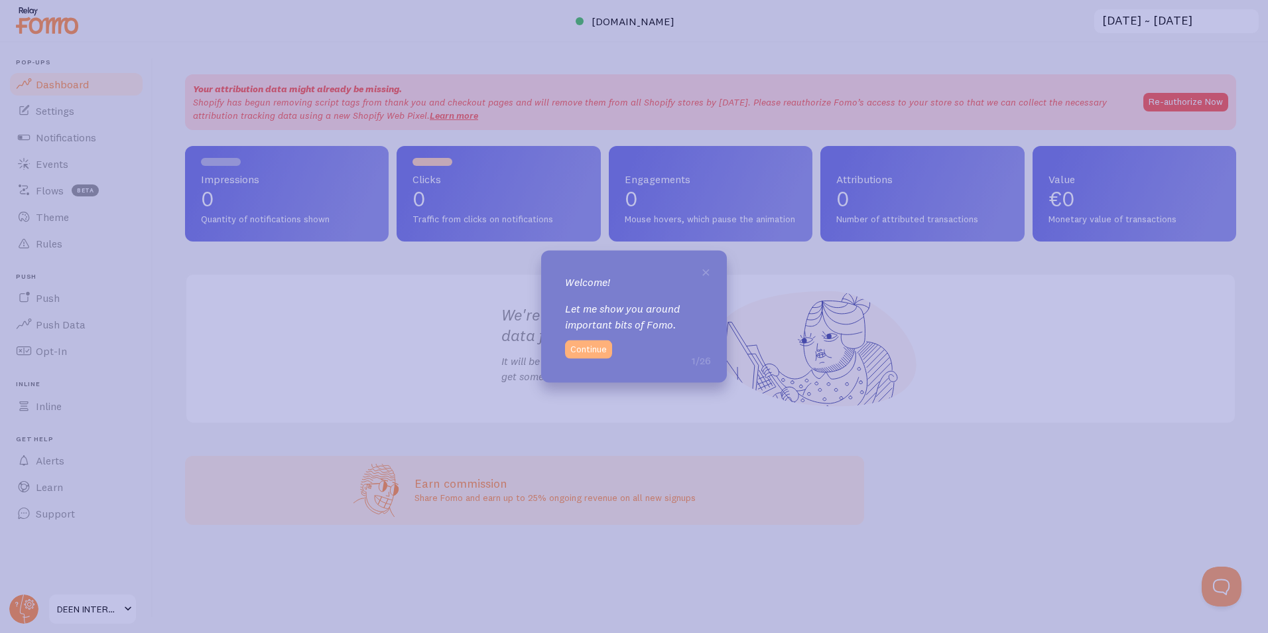
click at [578, 349] on button "Continue" at bounding box center [588, 348] width 47 height 19
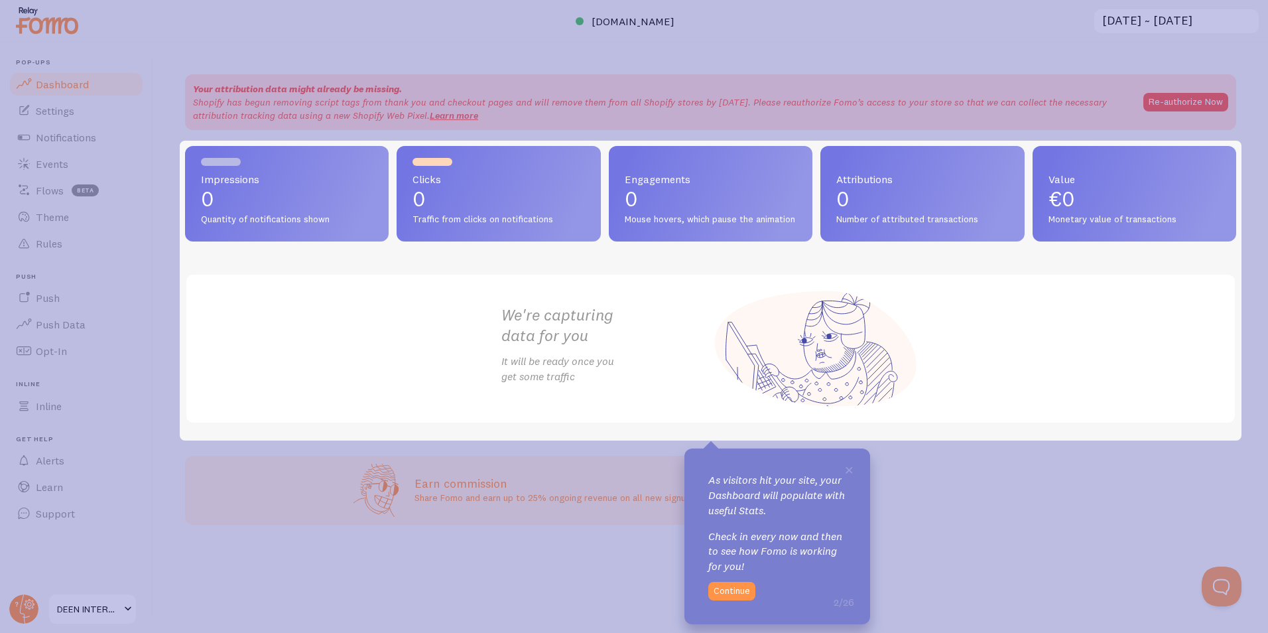
drag, startPoint x: 661, startPoint y: 479, endPoint x: 672, endPoint y: 485, distance: 12.2
click at [660, 479] on icon at bounding box center [634, 316] width 1268 height 633
click at [733, 600] on button "Continue" at bounding box center [731, 590] width 47 height 19
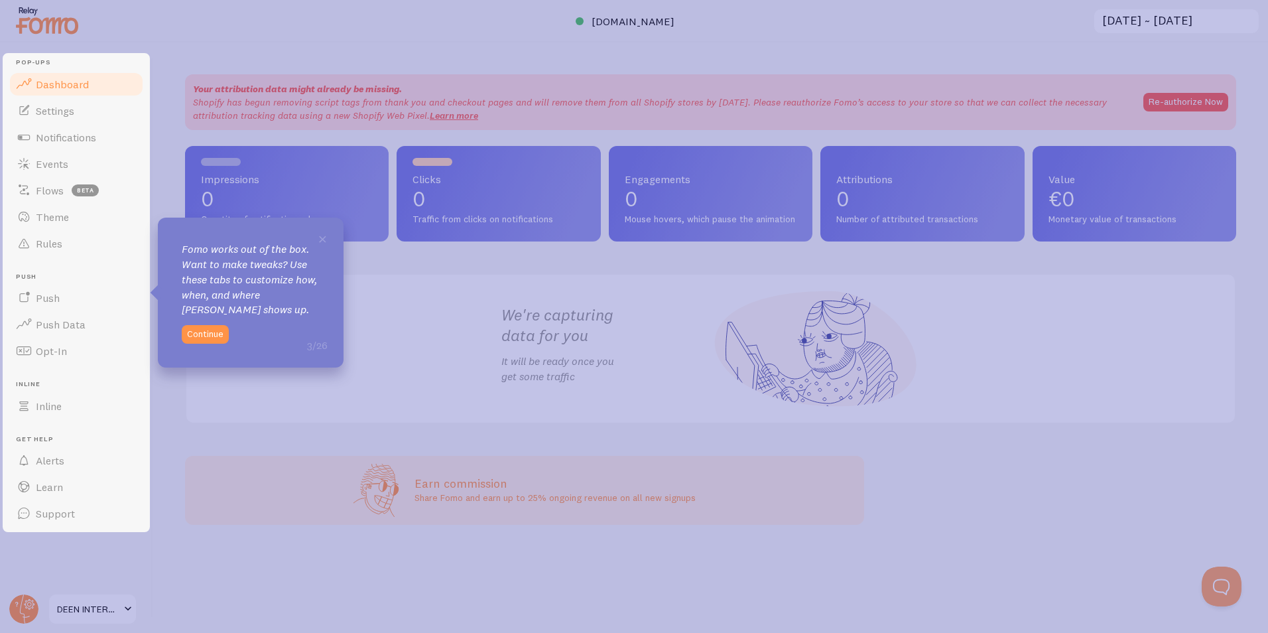
drag, startPoint x: 199, startPoint y: 338, endPoint x: 212, endPoint y: 331, distance: 14.6
click at [199, 339] on button "Continue" at bounding box center [205, 334] width 47 height 19
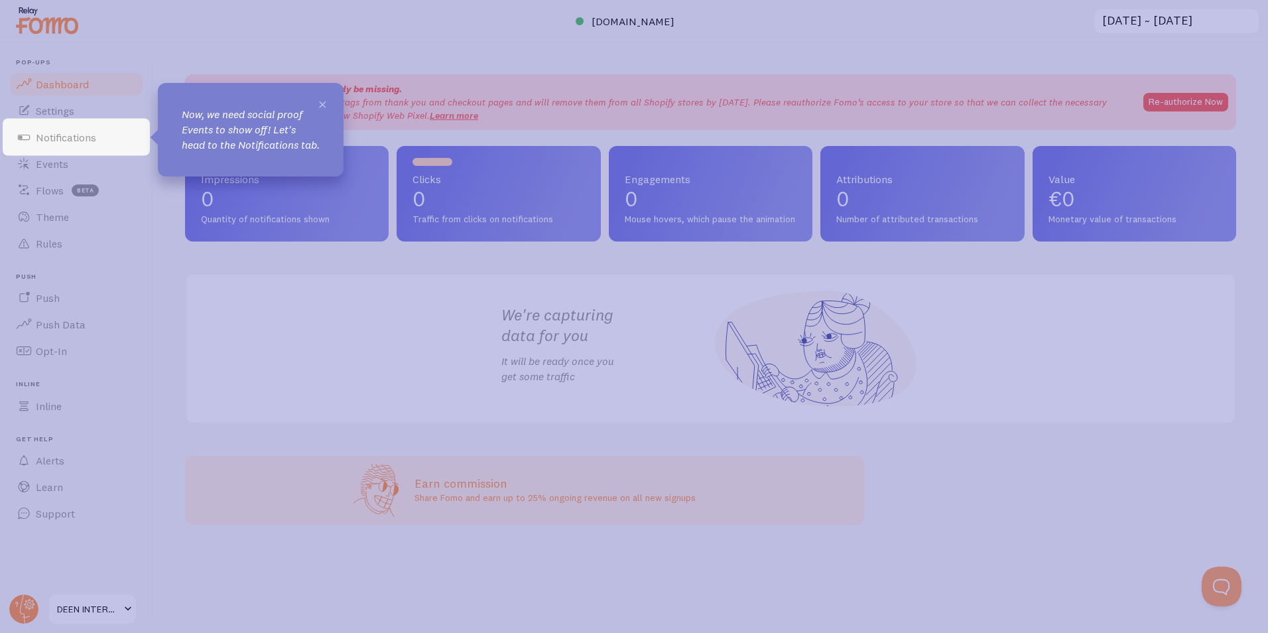
click at [323, 99] on span "×" at bounding box center [323, 103] width 10 height 20
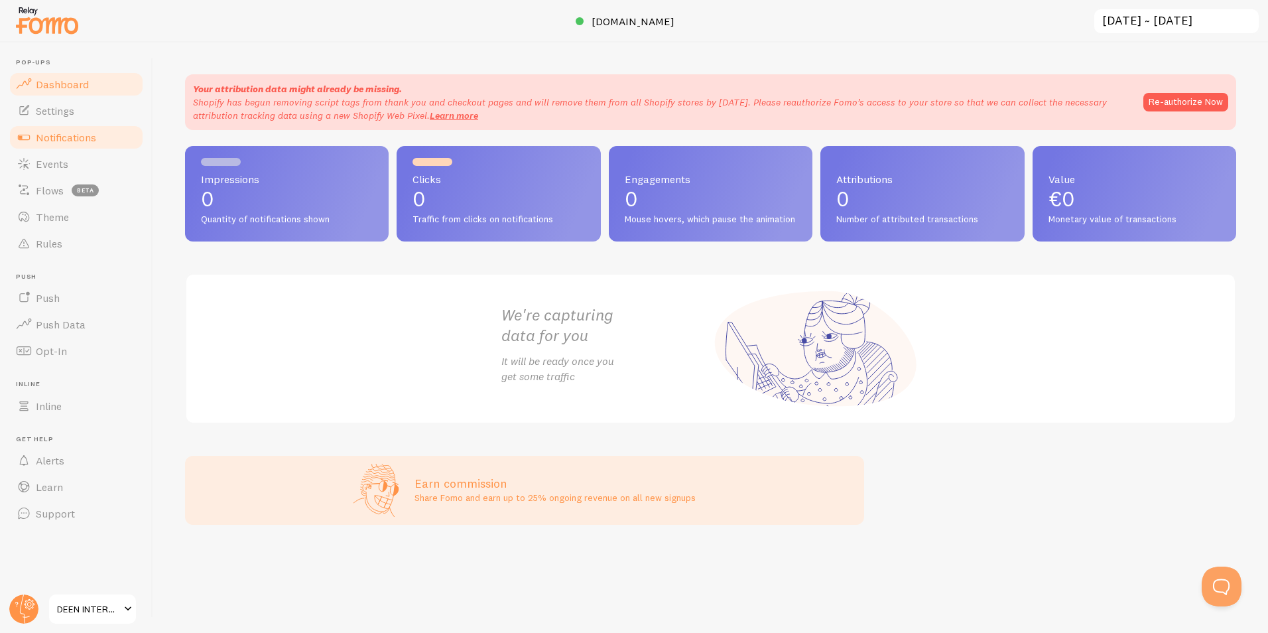
click at [66, 140] on span "Notifications" at bounding box center [66, 137] width 60 height 13
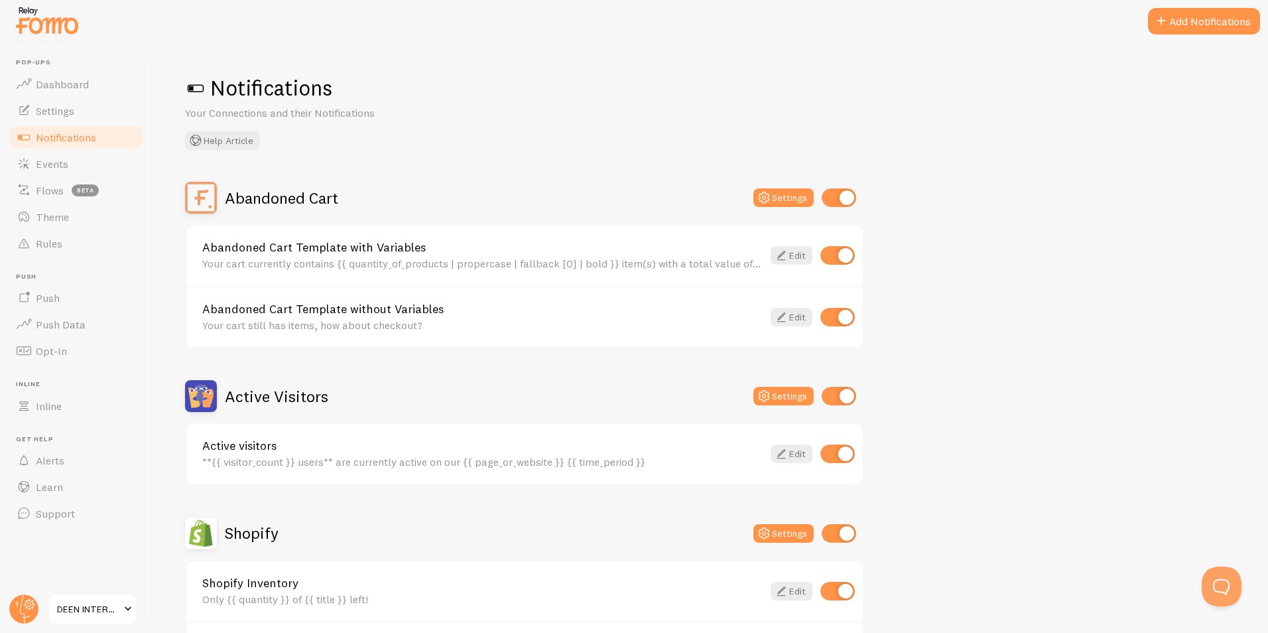
click at [841, 254] on input "checkbox" at bounding box center [837, 255] width 34 height 19
checkbox input "false"
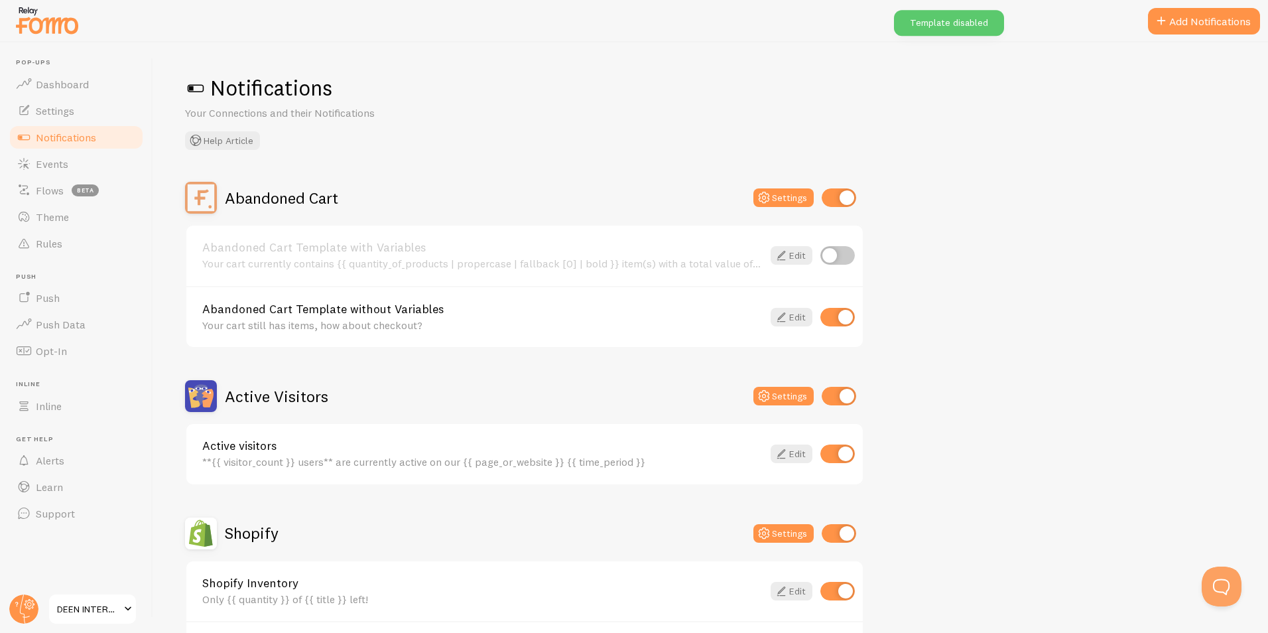
click at [843, 304] on div "Abandoned Cart Template without Variables Your cart still has items, how about …" at bounding box center [524, 317] width 676 height 62
click at [837, 321] on input "checkbox" at bounding box center [837, 317] width 34 height 19
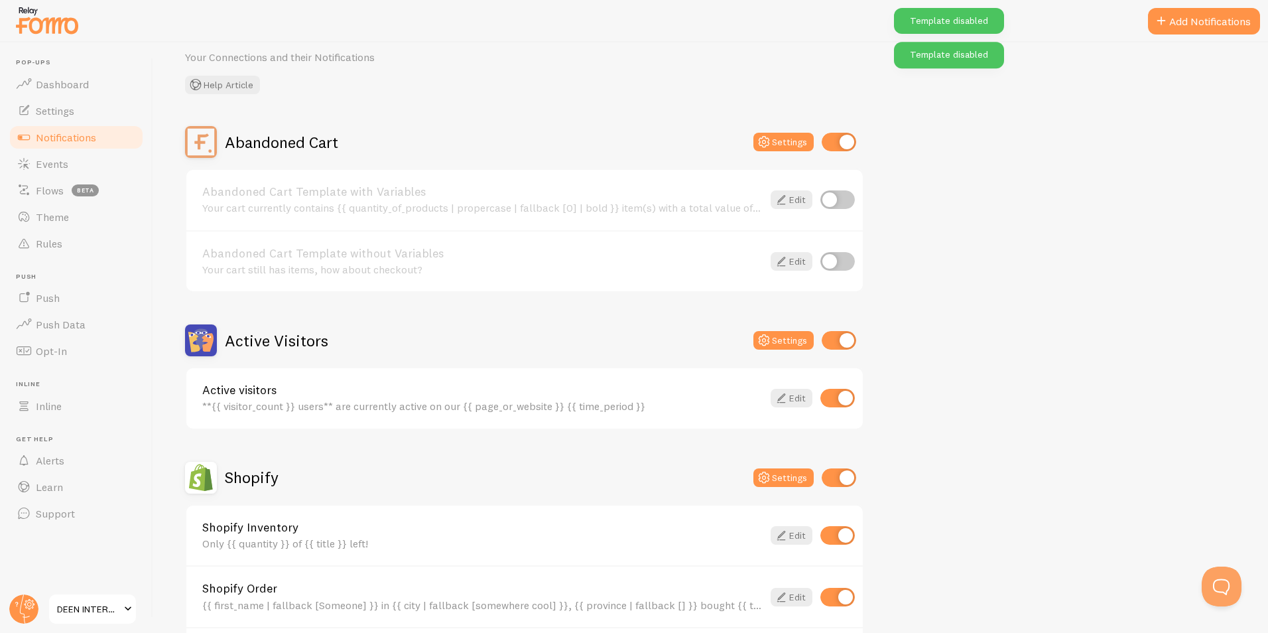
scroll to position [133, 0]
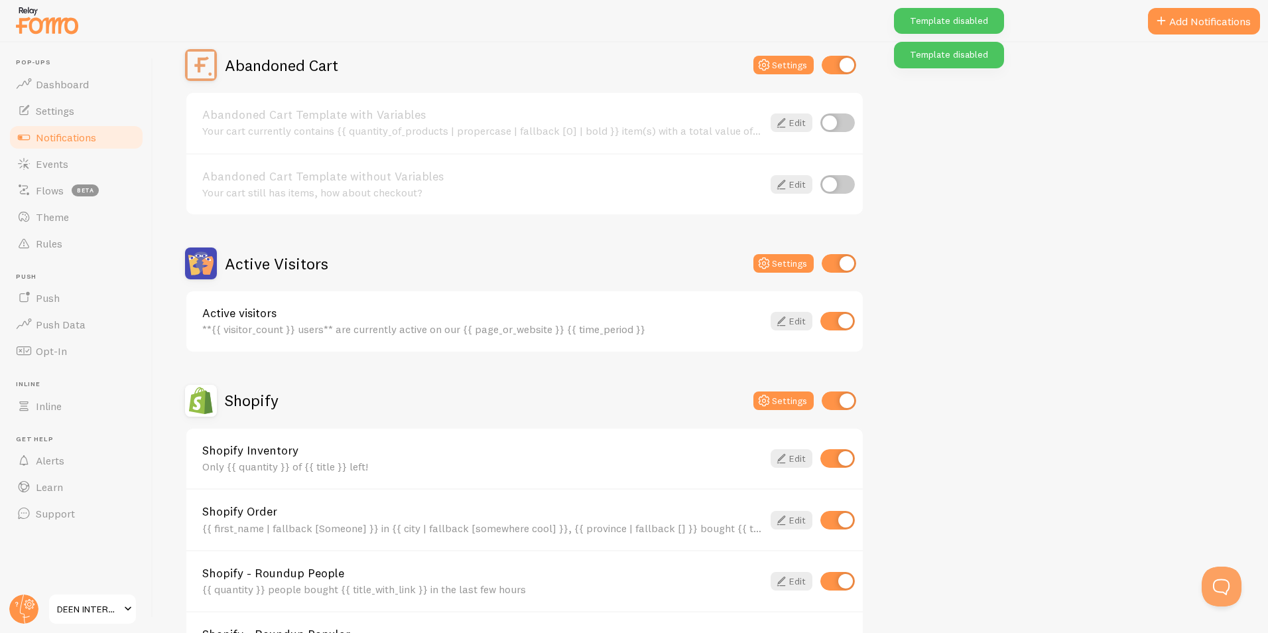
drag, startPoint x: 837, startPoint y: 185, endPoint x: 837, endPoint y: 176, distance: 8.6
click at [837, 183] on input "checkbox" at bounding box center [837, 184] width 34 height 19
checkbox input "true"
click at [831, 131] on input "checkbox" at bounding box center [837, 122] width 34 height 19
checkbox input "true"
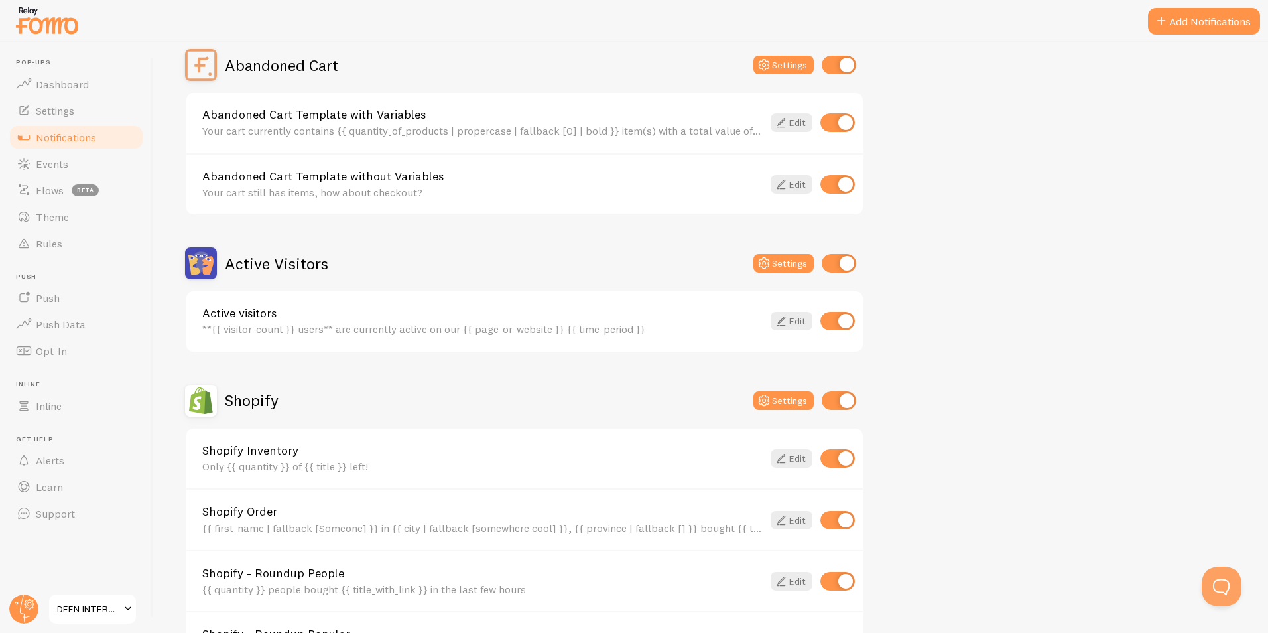
click at [482, 117] on link "Abandoned Cart Template with Variables" at bounding box center [482, 115] width 560 height 12
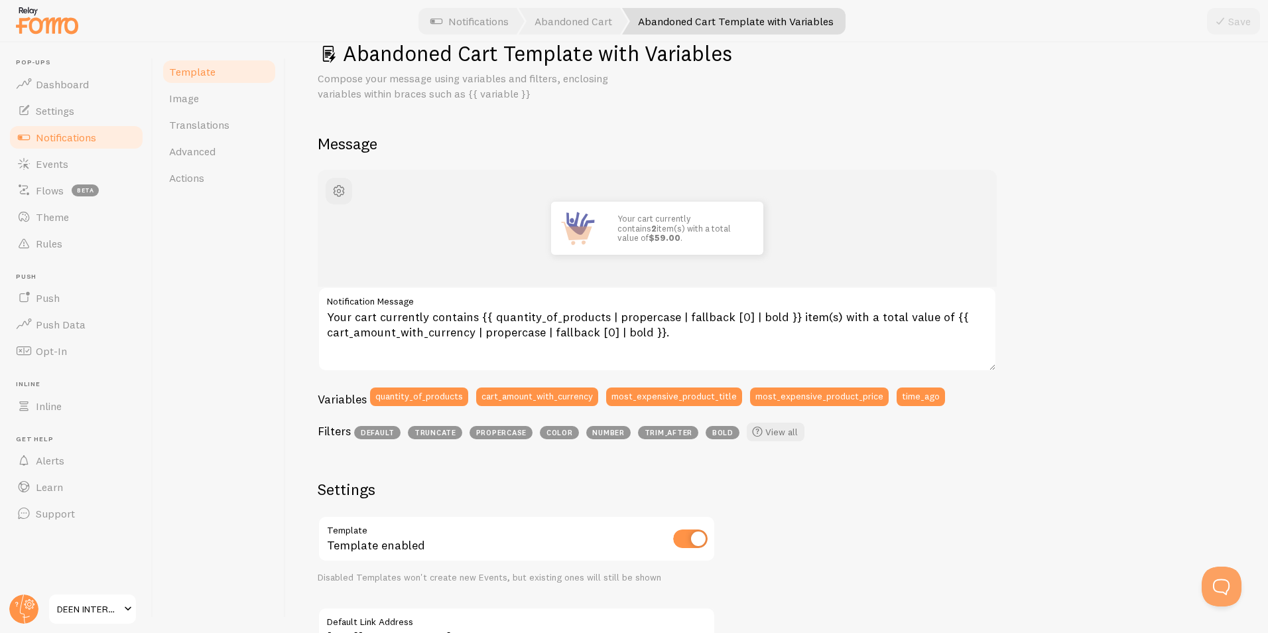
scroll to position [66, 0]
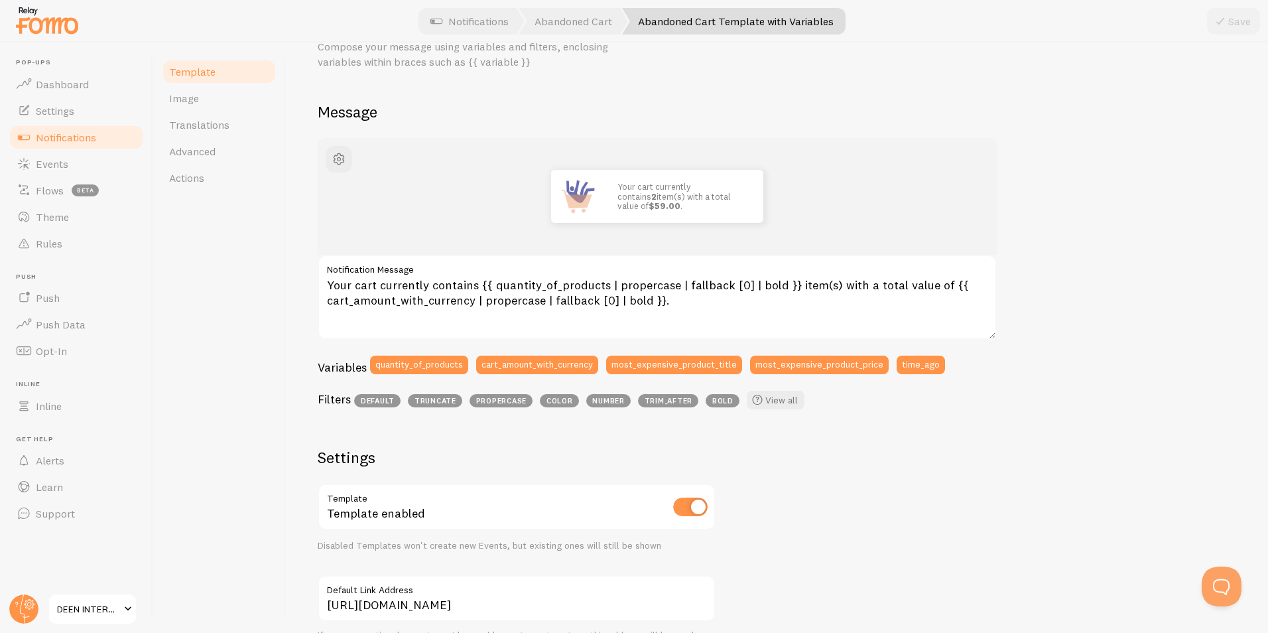
click at [73, 129] on link "Notifications" at bounding box center [76, 137] width 137 height 27
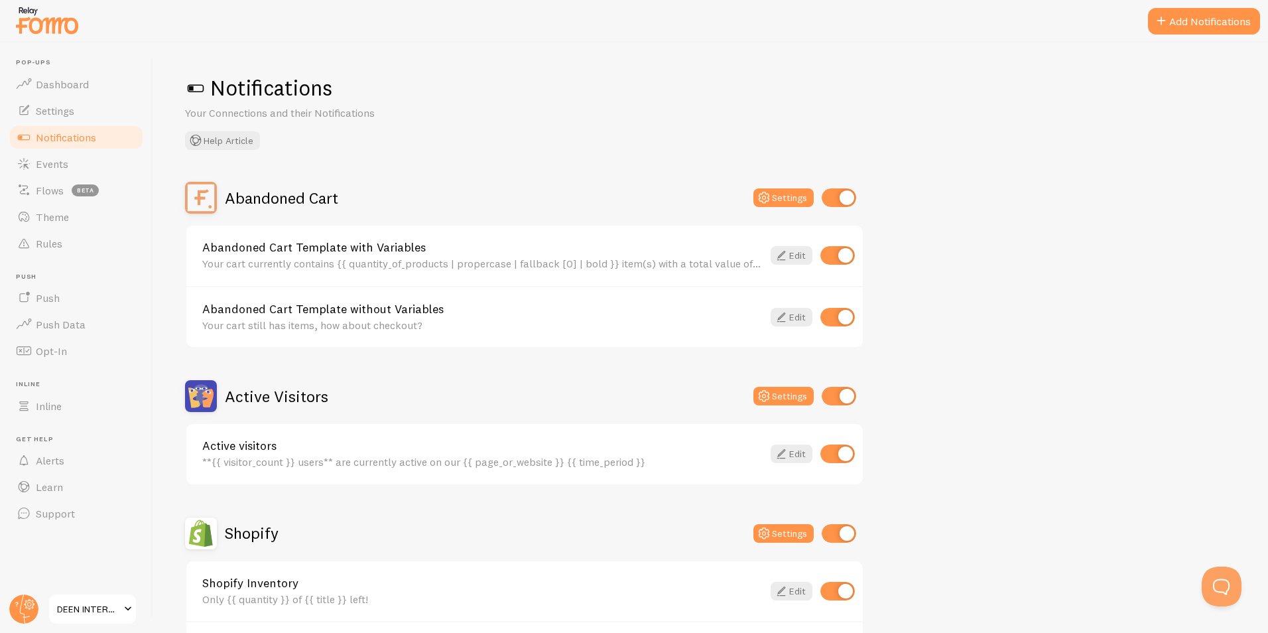
click at [394, 312] on link "Abandoned Cart Template without Variables" at bounding box center [482, 309] width 560 height 12
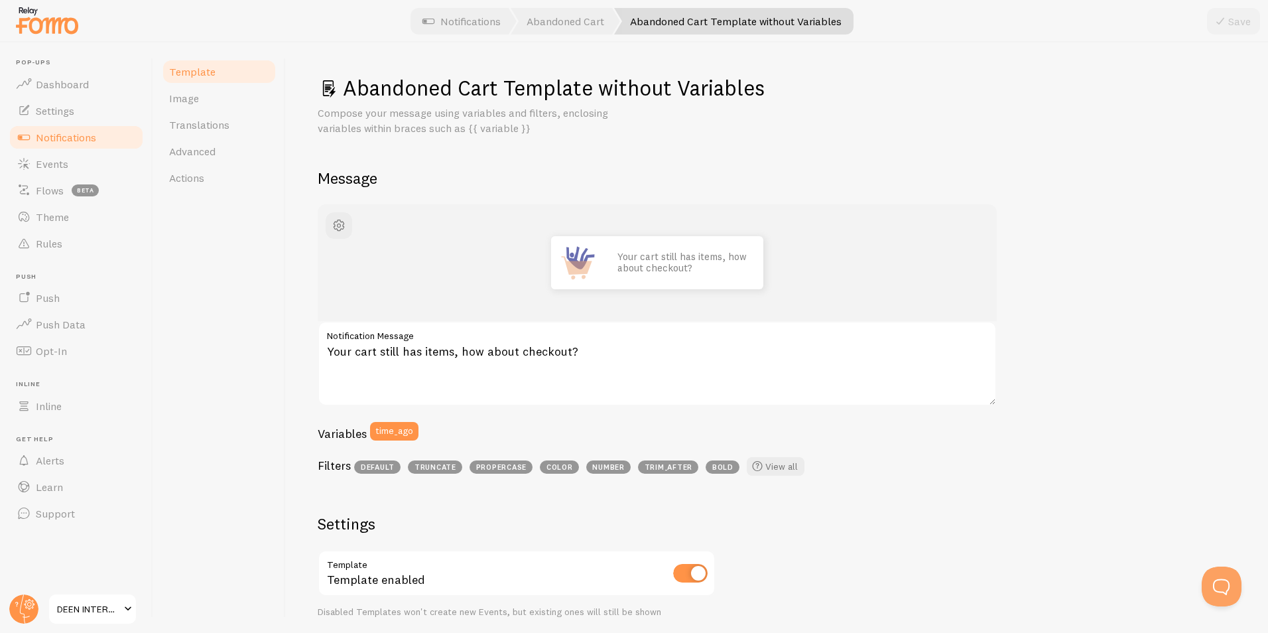
click at [78, 141] on span "Notifications" at bounding box center [66, 137] width 60 height 13
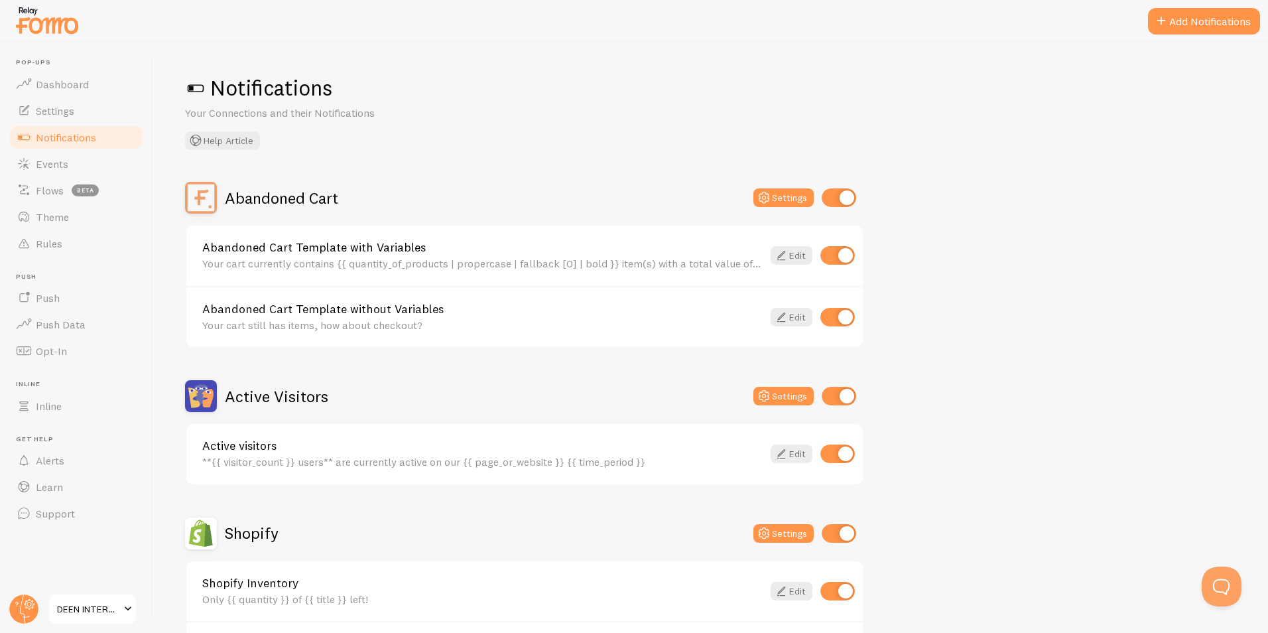
click at [833, 314] on input "checkbox" at bounding box center [837, 317] width 34 height 19
checkbox input "false"
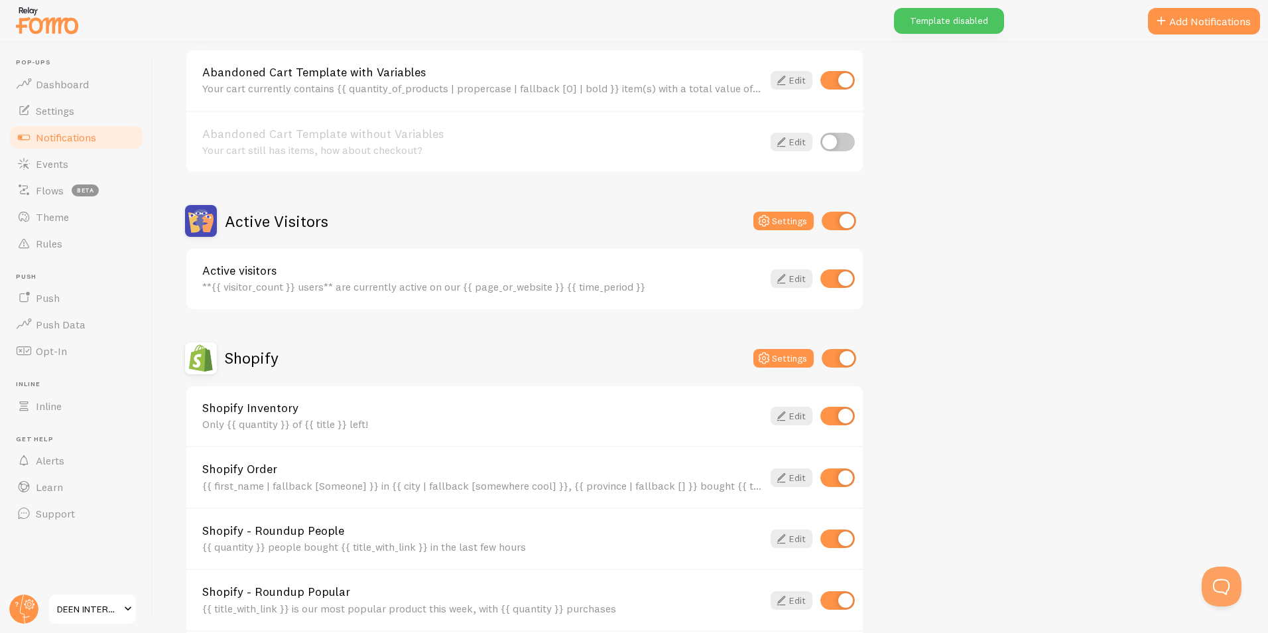
scroll to position [199, 0]
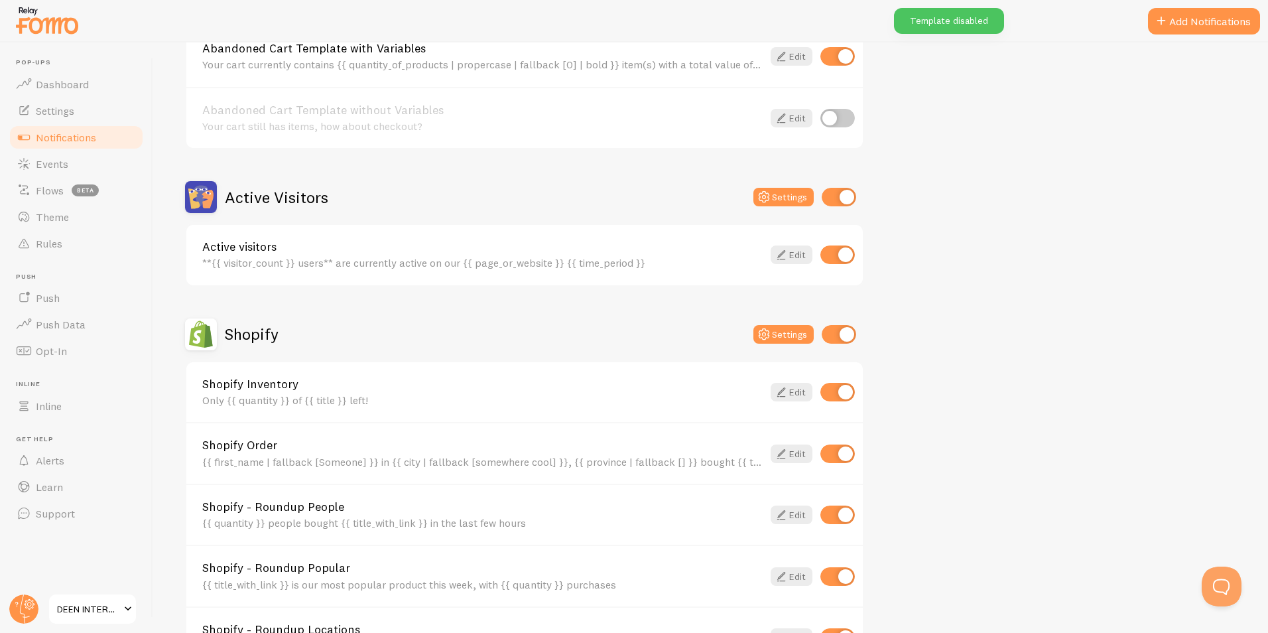
click at [595, 255] on div "Active visitors **{{ visitor_count }} users** are currently active on our {{ pa…" at bounding box center [482, 255] width 560 height 29
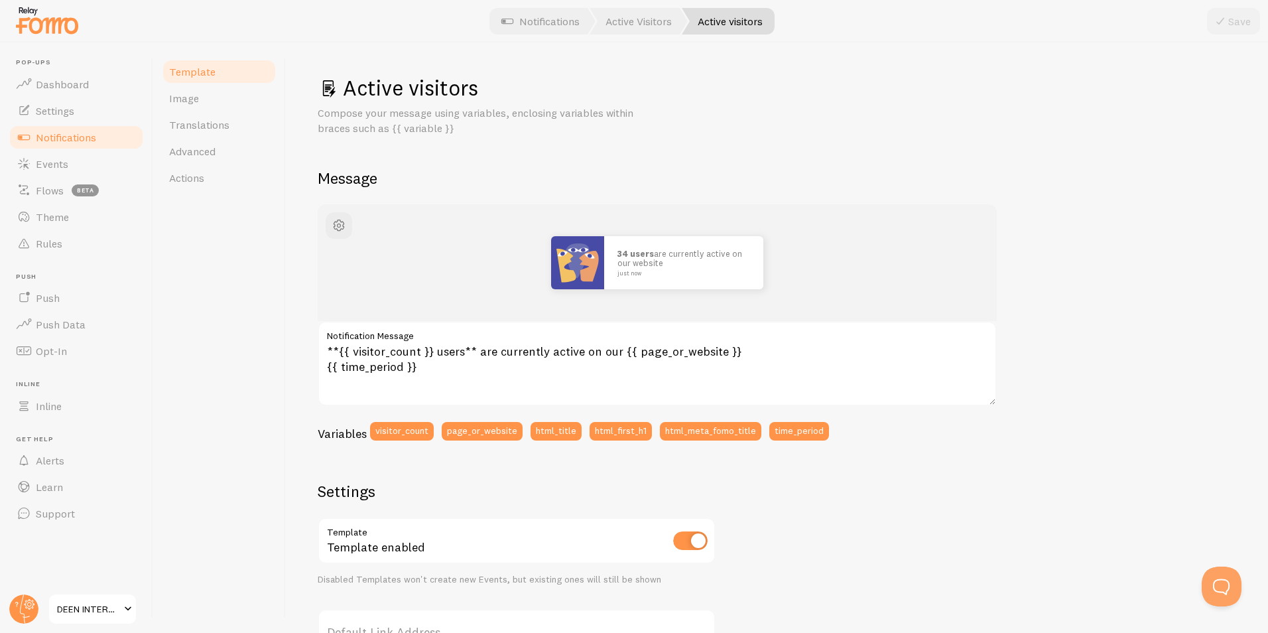
click at [85, 141] on span "Notifications" at bounding box center [66, 137] width 60 height 13
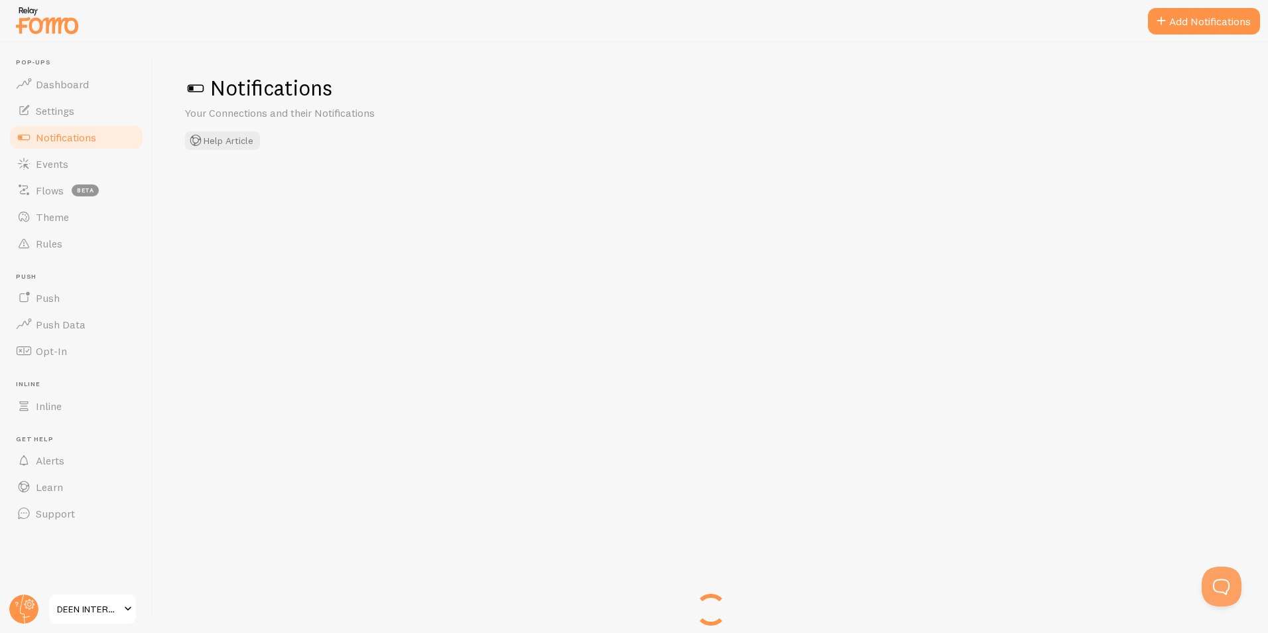
checkbox input "false"
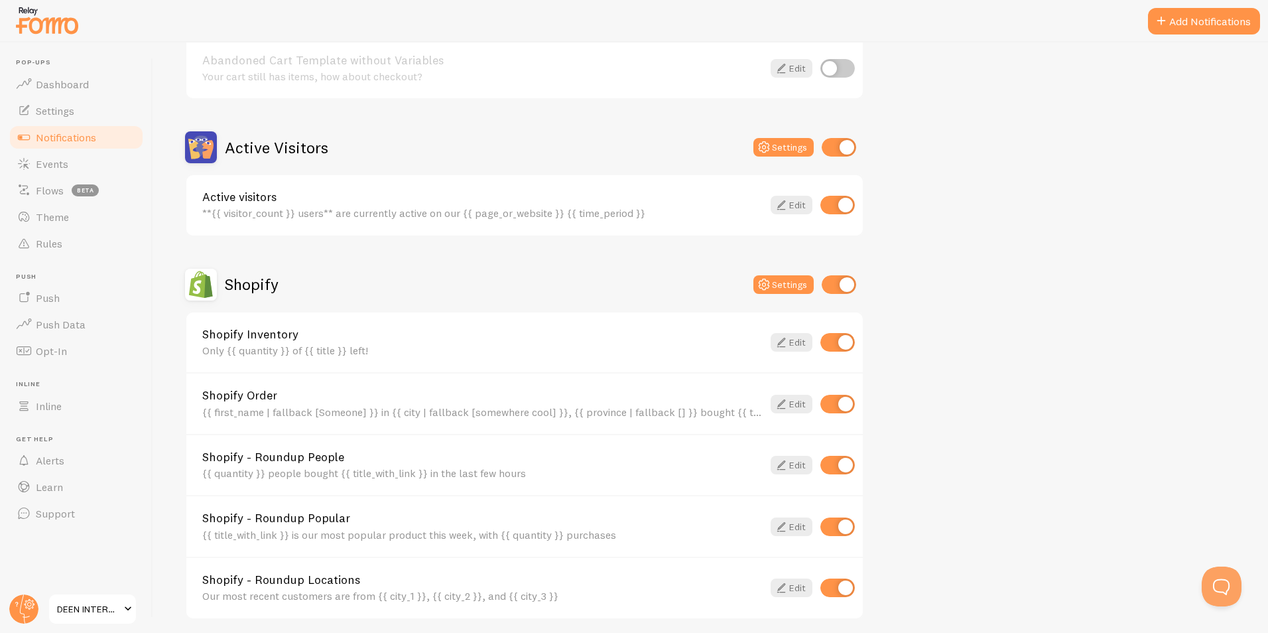
scroll to position [398, 0]
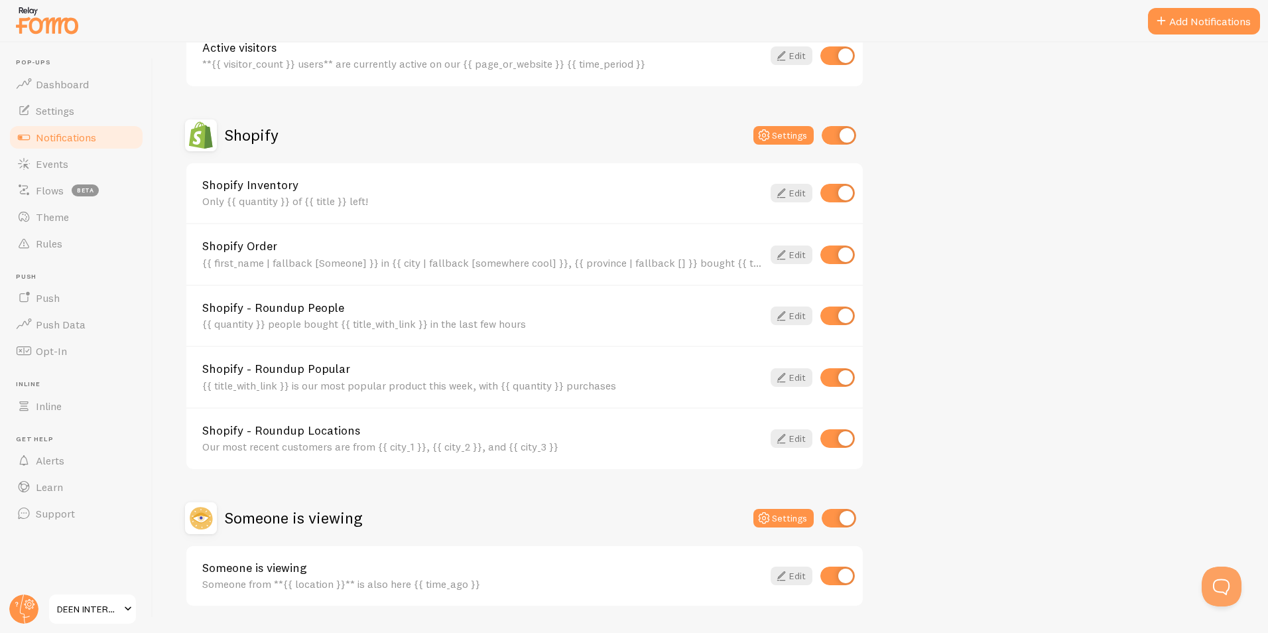
click at [393, 249] on link "Shopify Order" at bounding box center [482, 246] width 560 height 12
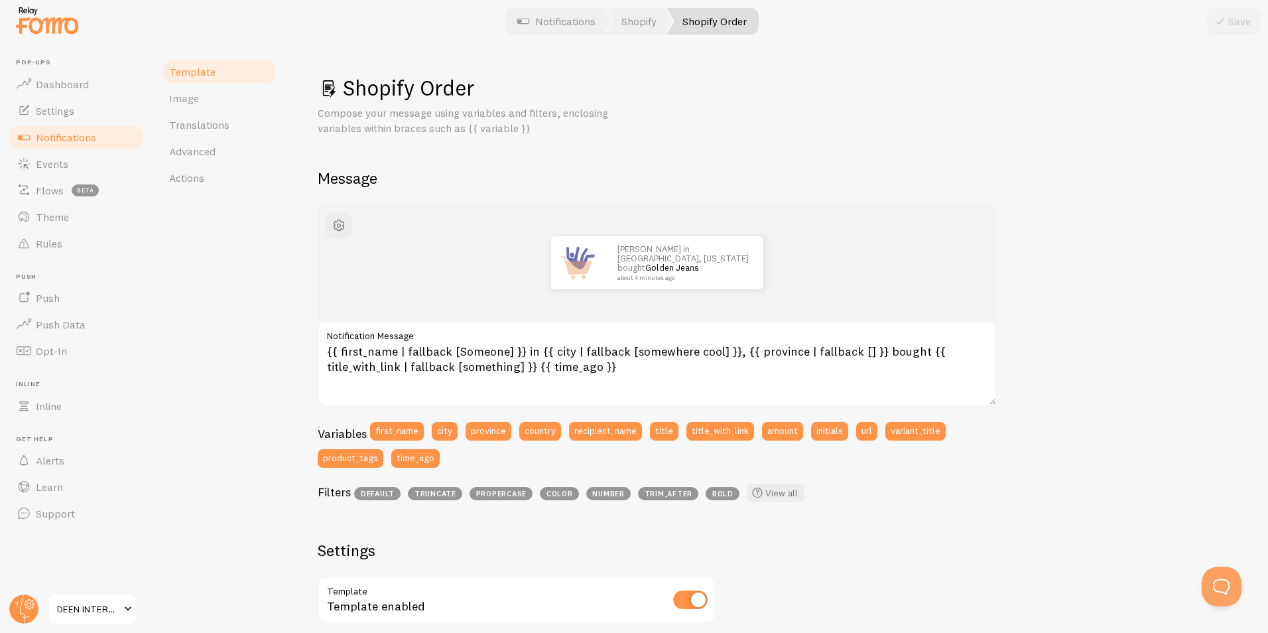
click at [95, 135] on span "Notifications" at bounding box center [66, 137] width 60 height 13
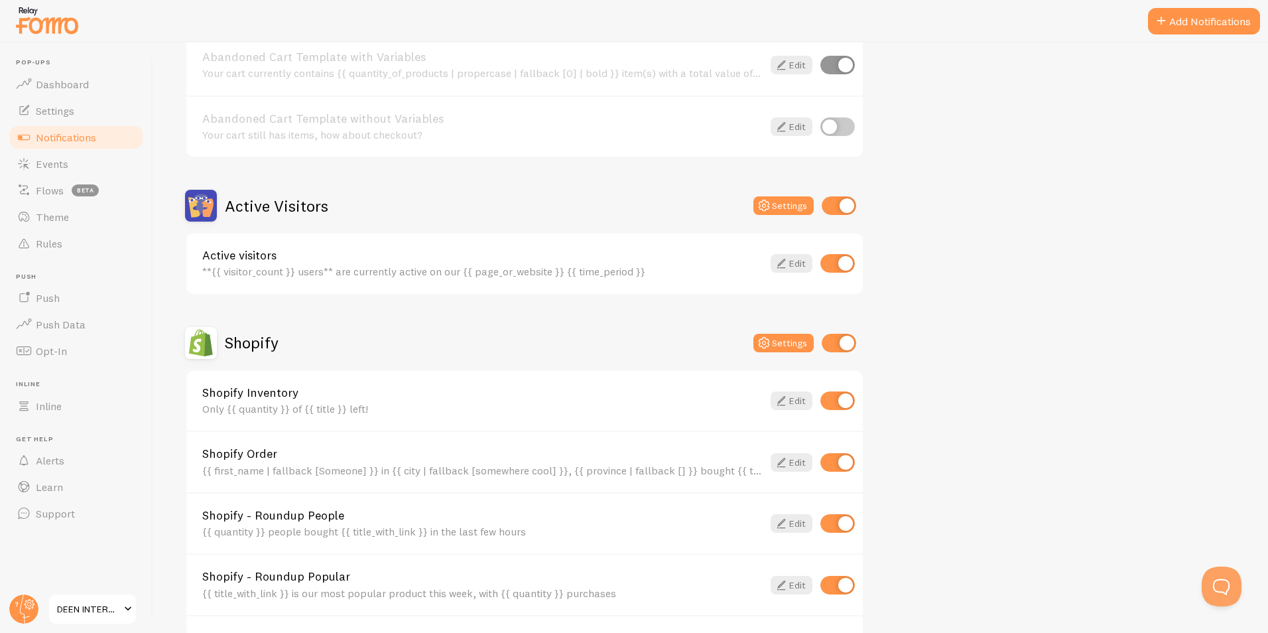
scroll to position [265, 0]
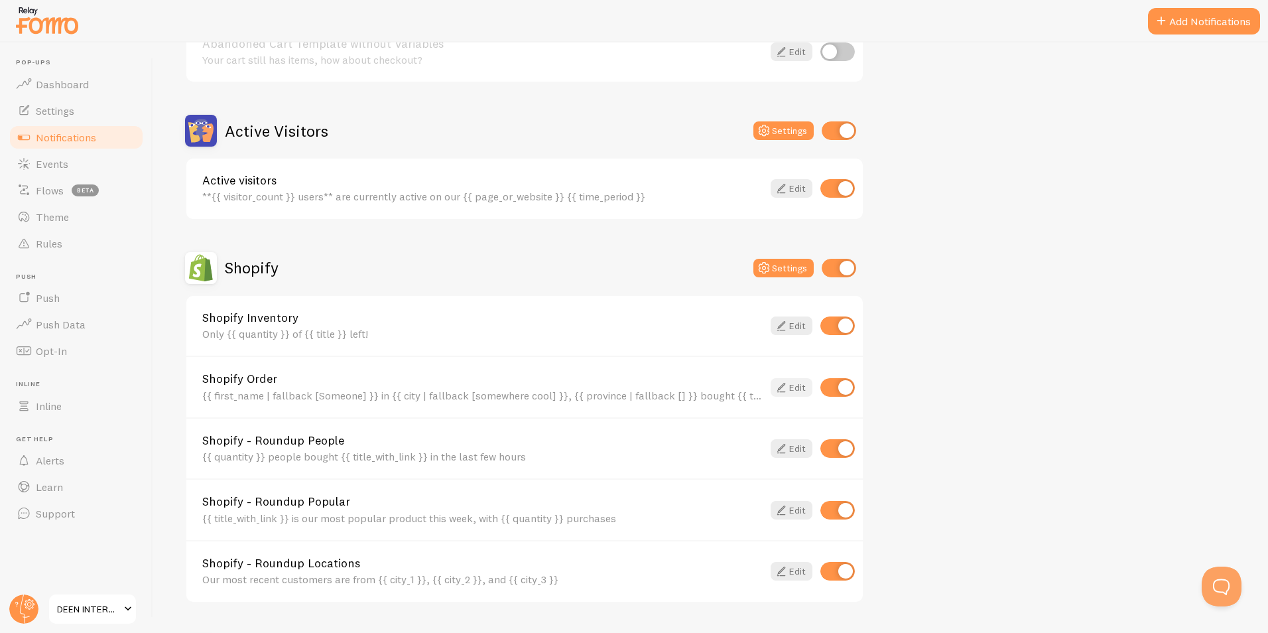
click at [796, 387] on link "Edit" at bounding box center [791, 387] width 42 height 19
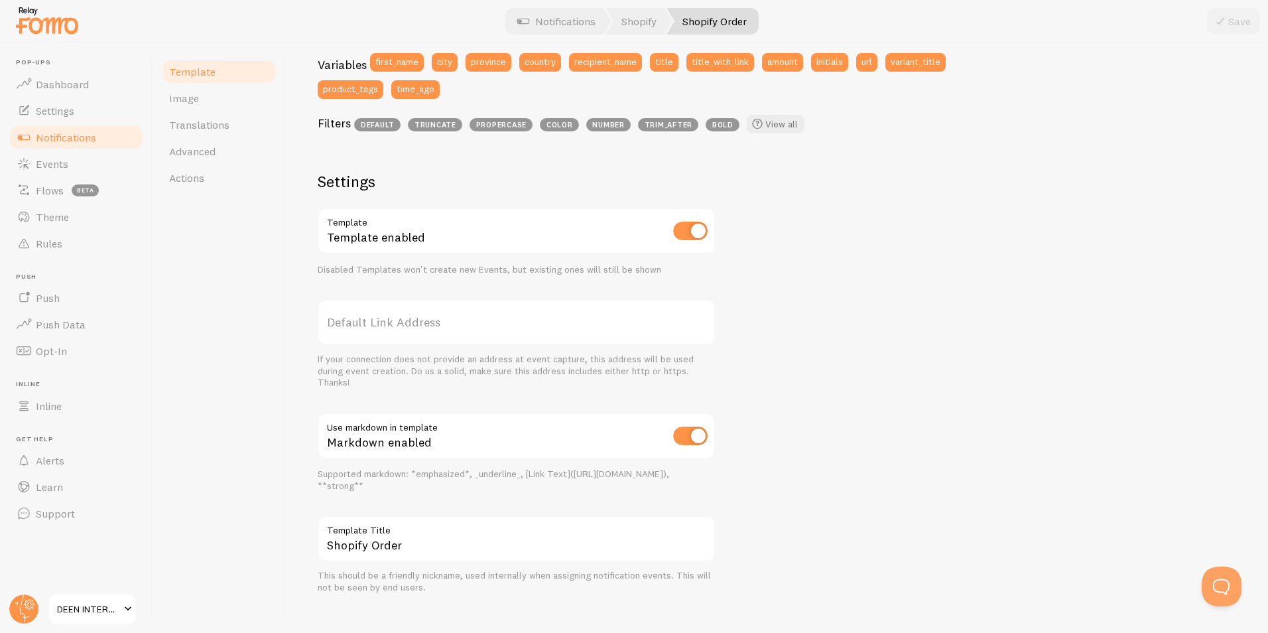
scroll to position [385, 0]
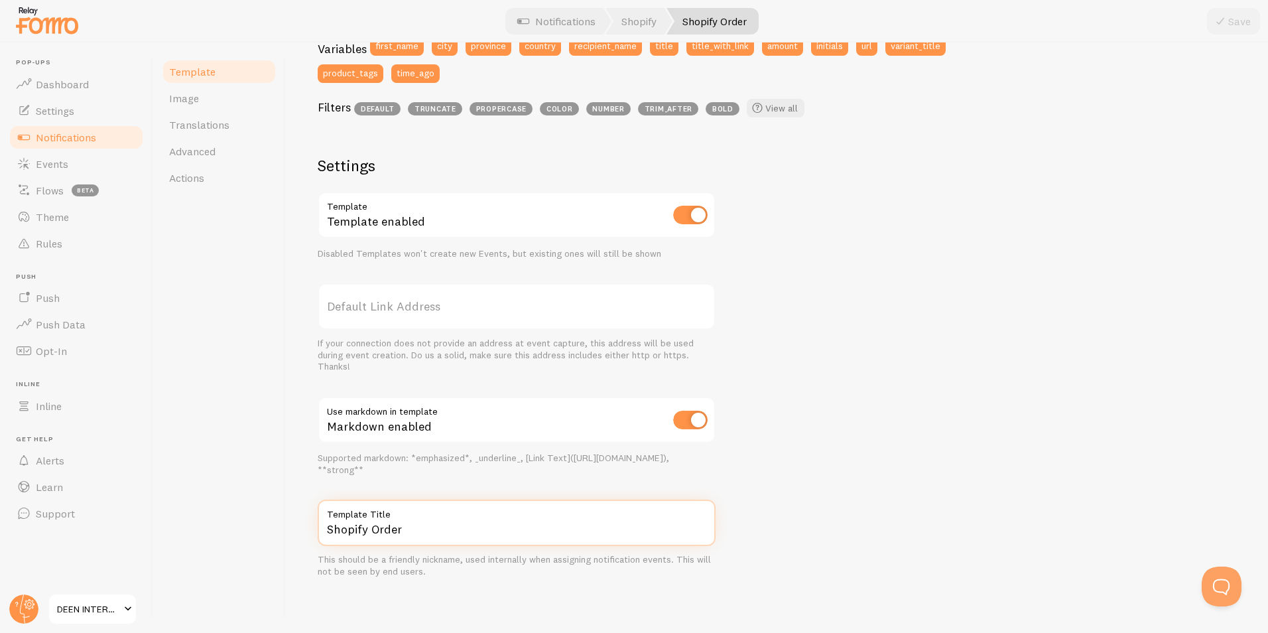
click at [422, 528] on input "Shopify Order" at bounding box center [517, 522] width 398 height 46
click at [303, 426] on div "Shopify Order Compose your message using variables and filters, enclosing varia…" at bounding box center [777, 337] width 982 height 590
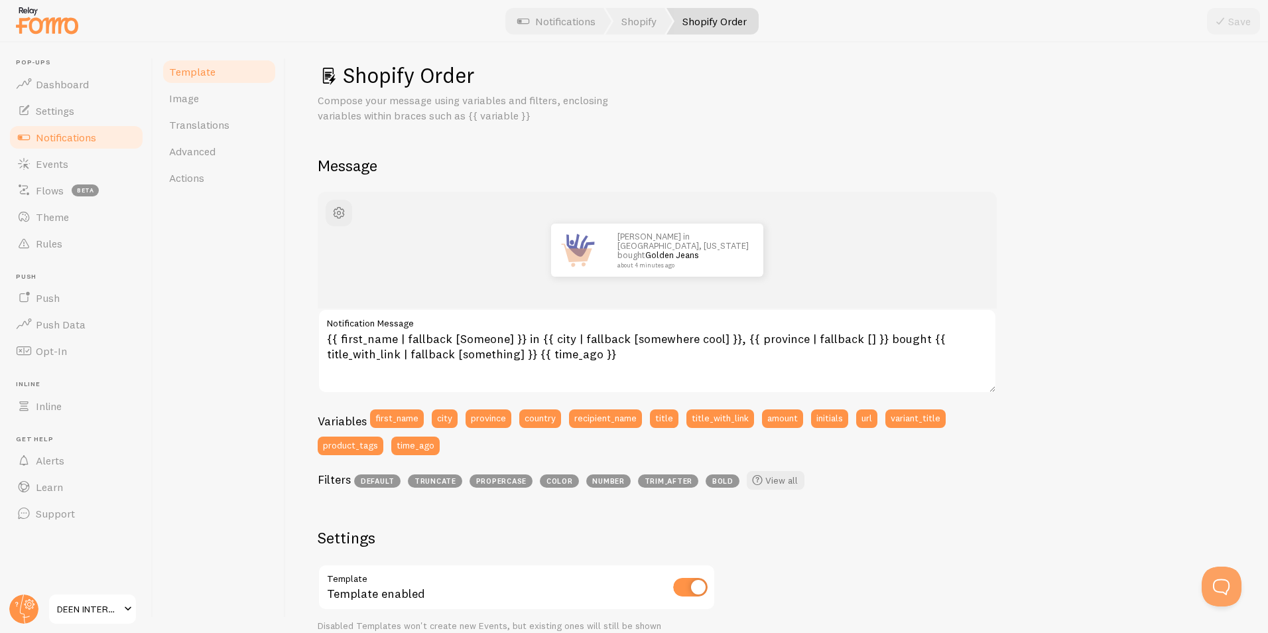
scroll to position [0, 0]
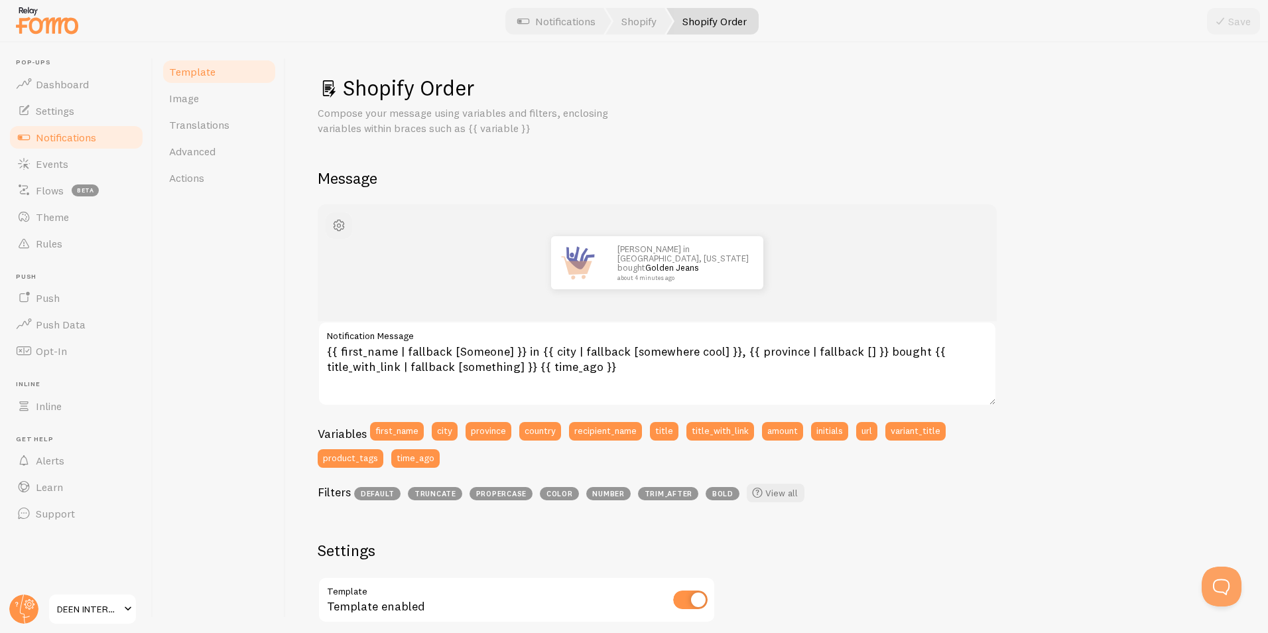
click at [333, 220] on span "button" at bounding box center [339, 225] width 16 height 16
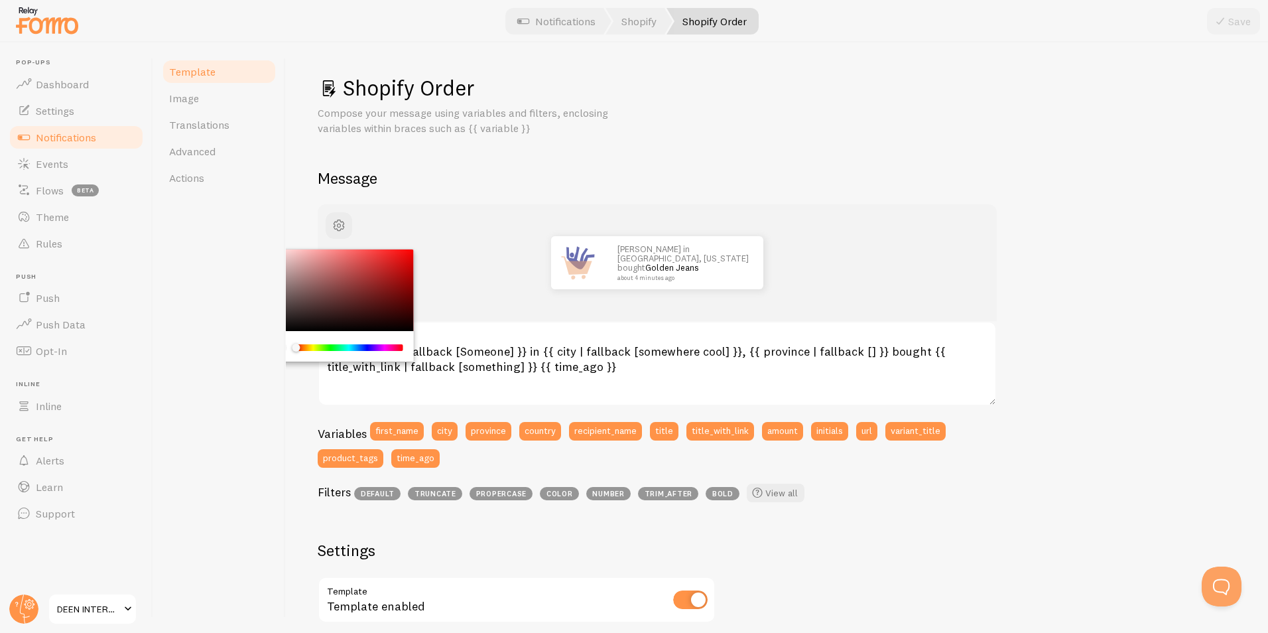
click at [503, 273] on div "[PERSON_NAME] in [GEOGRAPHIC_DATA], [US_STATE] bought Golden Jeans about 4 minu…" at bounding box center [656, 262] width 615 height 53
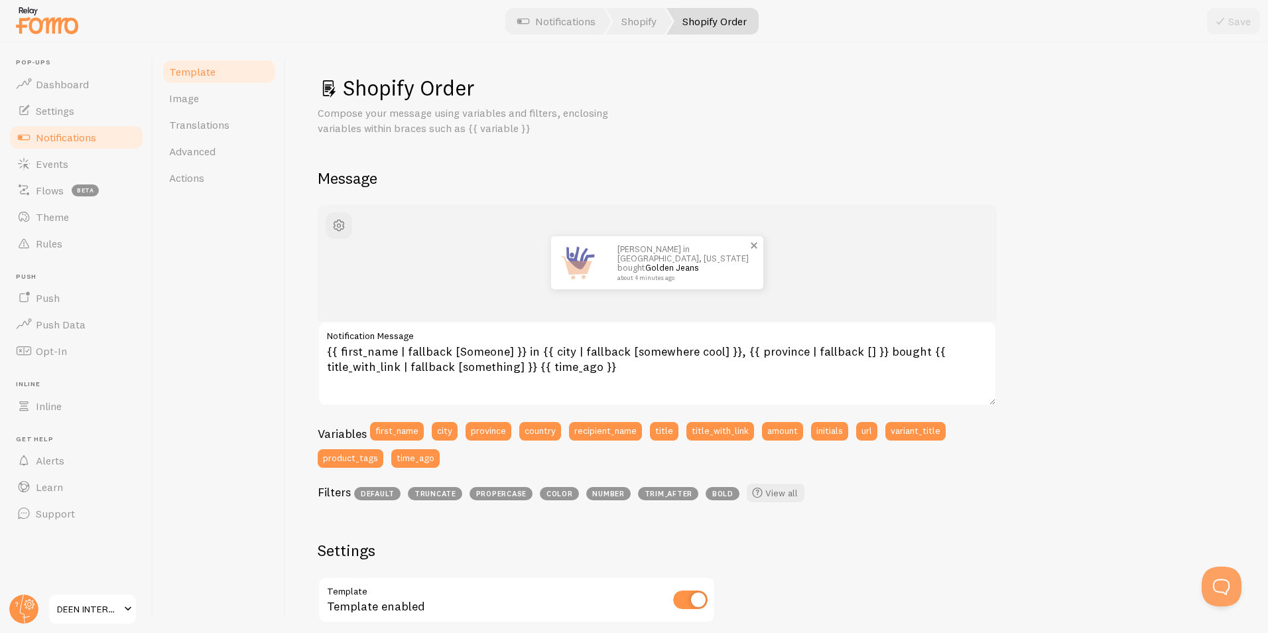
click at [631, 278] on div "[PERSON_NAME] in [GEOGRAPHIC_DATA], [US_STATE] bought Golden Jeans about 4 minu…" at bounding box center [683, 262] width 159 height 53
click at [600, 259] on img at bounding box center [577, 262] width 53 height 53
click at [579, 257] on img at bounding box center [577, 262] width 53 height 53
click at [212, 111] on link "Image" at bounding box center [219, 98] width 116 height 27
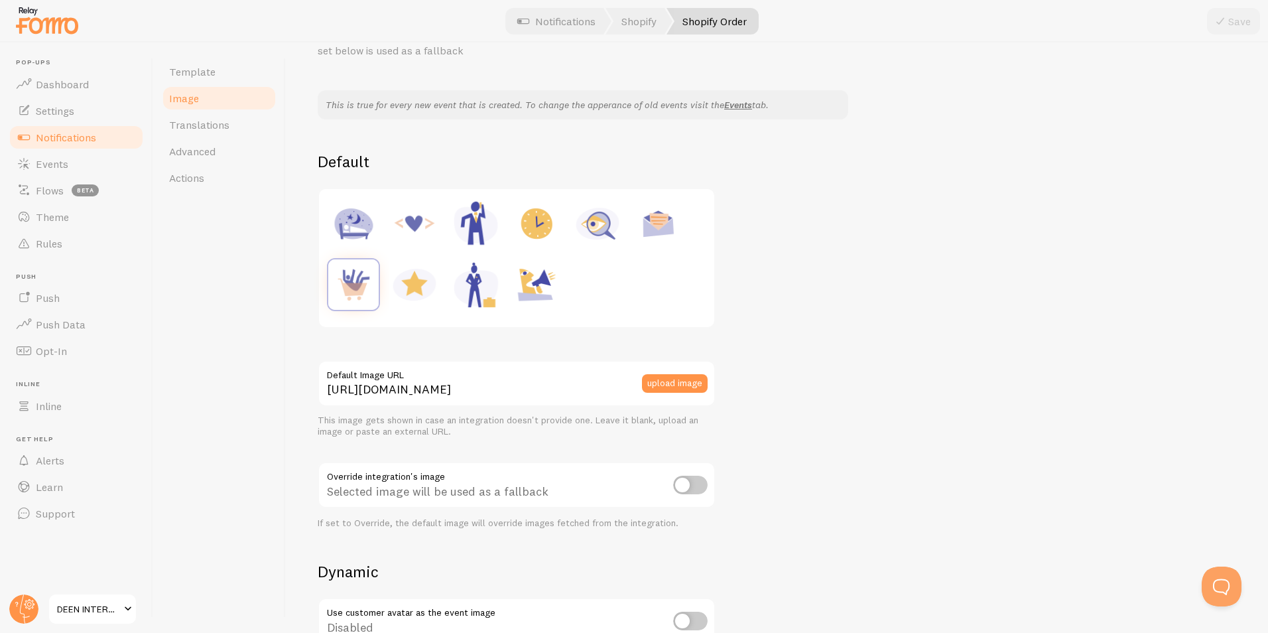
scroll to position [199, 0]
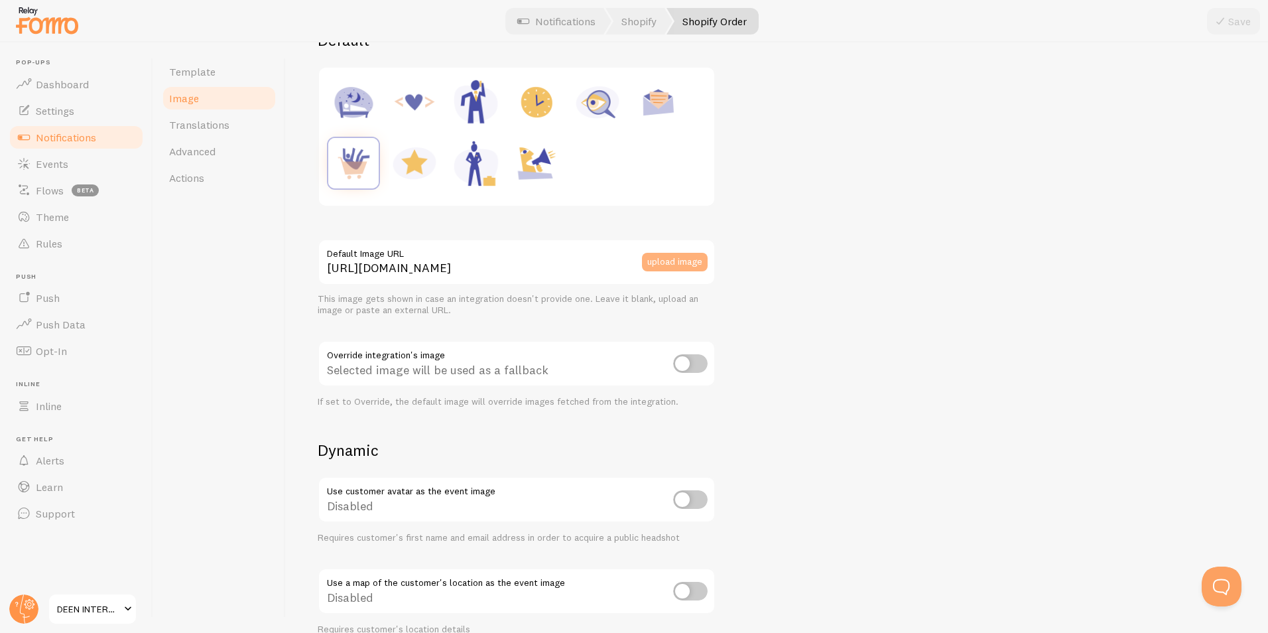
click at [666, 258] on button "upload image" at bounding box center [675, 262] width 66 height 19
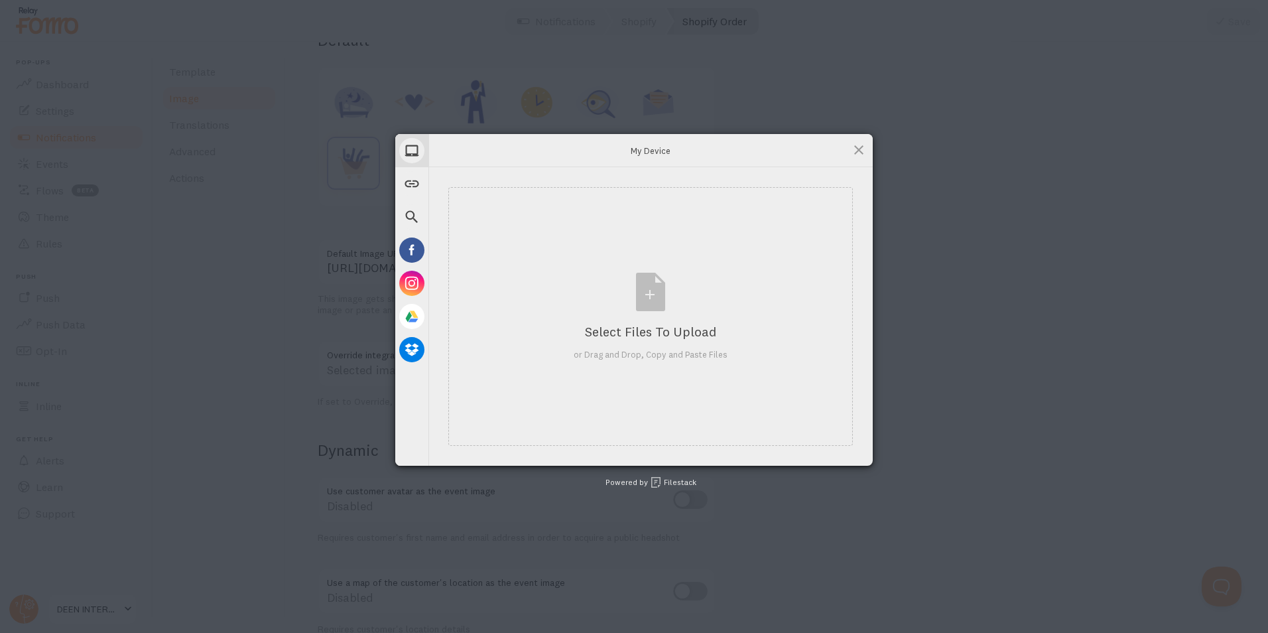
click at [851, 147] on div "My Device" at bounding box center [650, 150] width 444 height 33
click at [861, 152] on span at bounding box center [858, 150] width 15 height 15
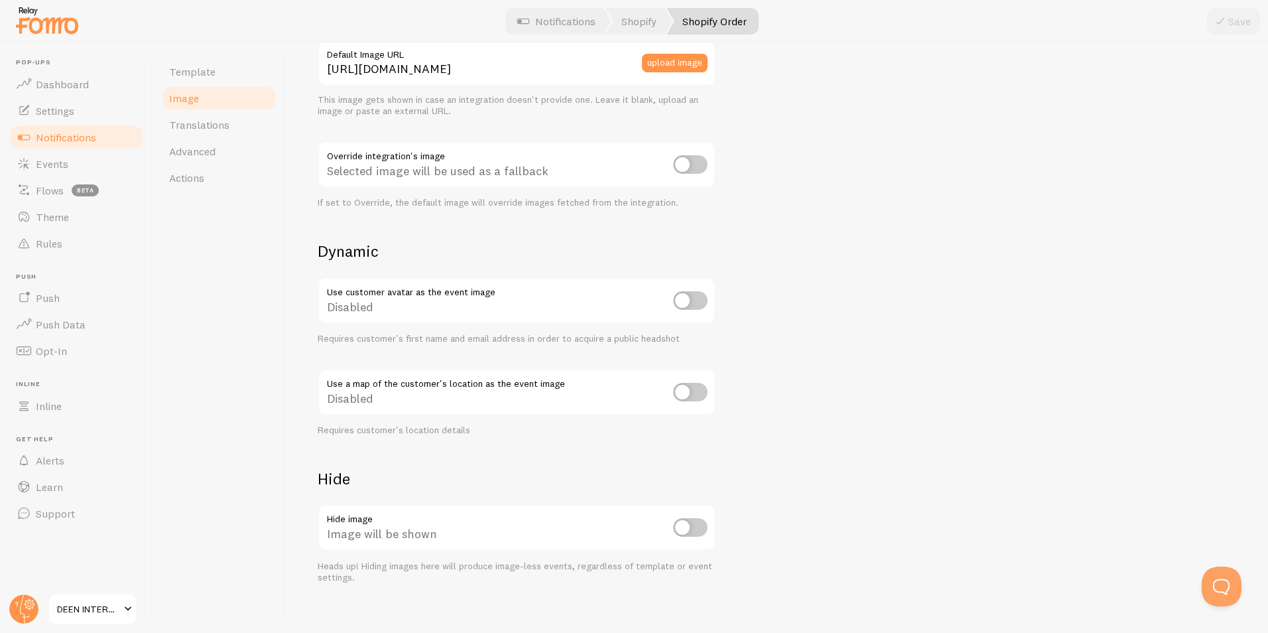
scroll to position [412, 0]
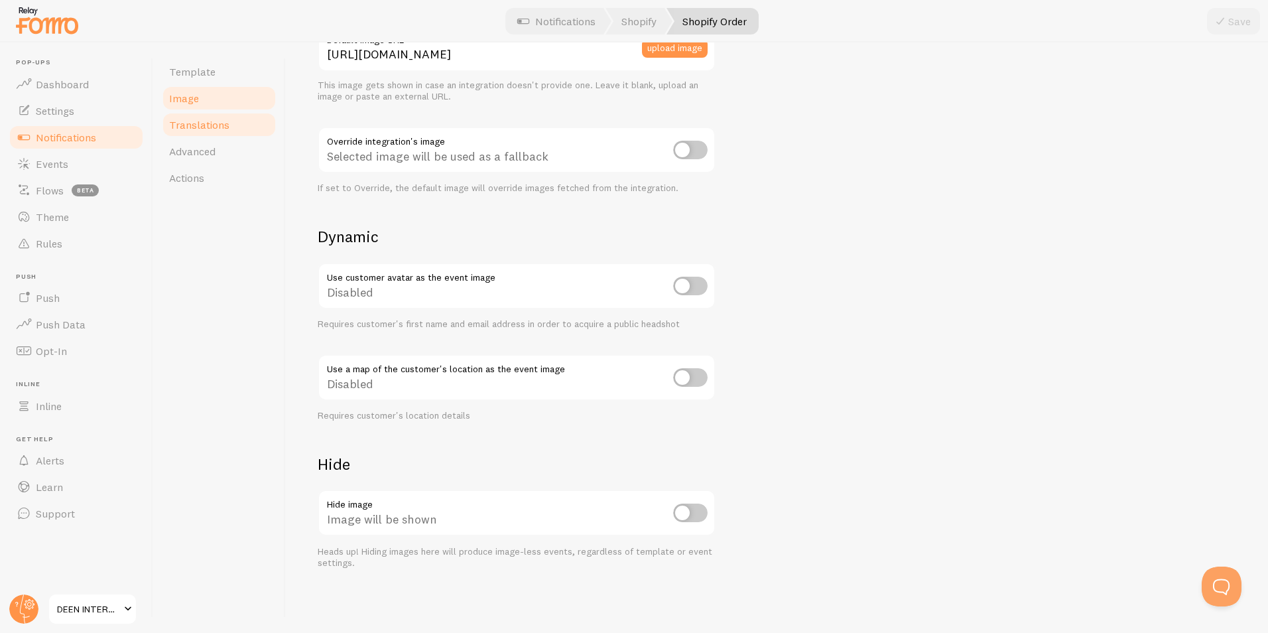
click at [196, 129] on span "Translations" at bounding box center [199, 124] width 60 height 13
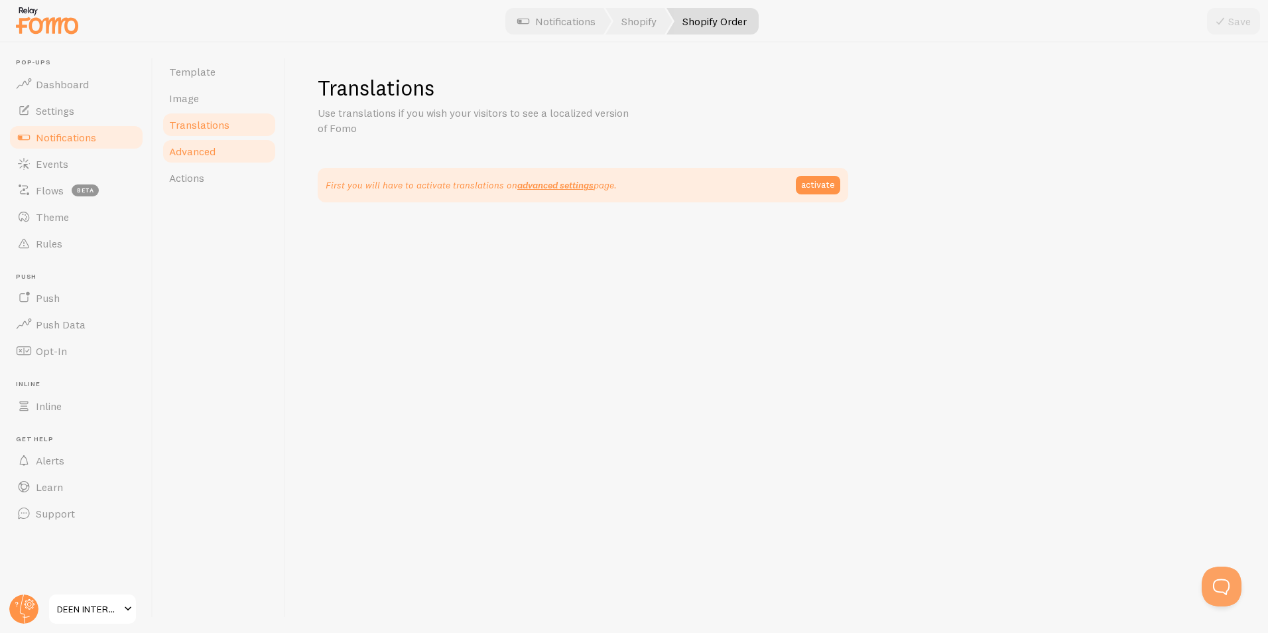
click at [194, 146] on span "Advanced" at bounding box center [192, 151] width 46 height 13
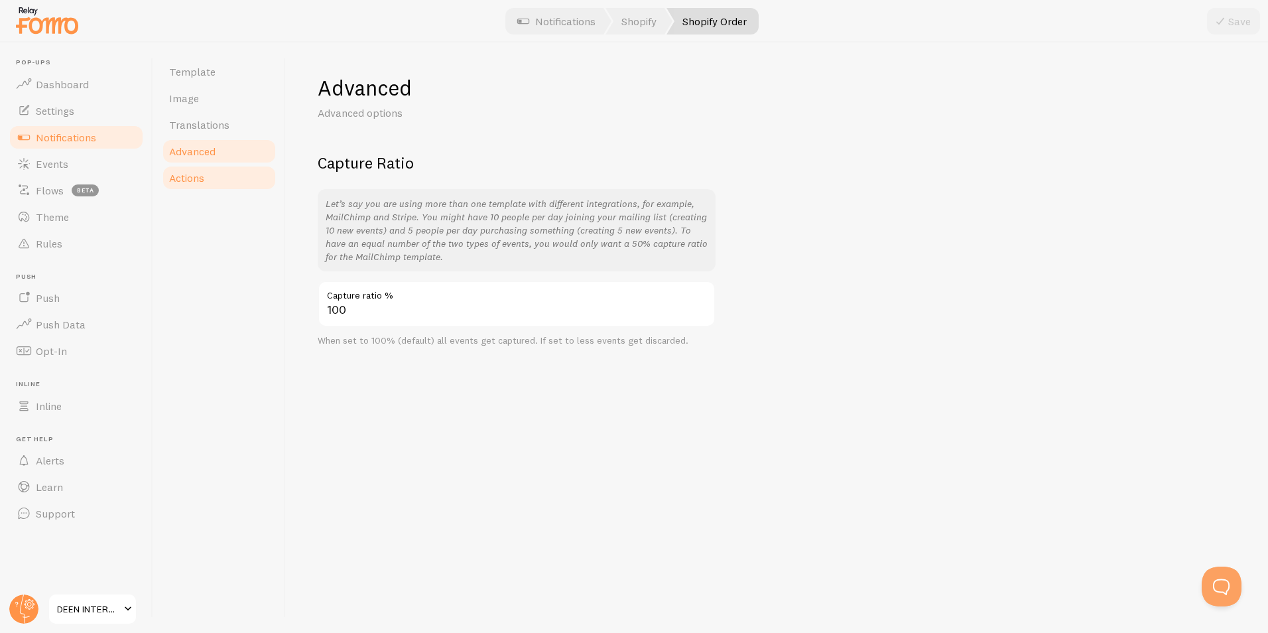
click at [196, 181] on span "Actions" at bounding box center [186, 177] width 35 height 13
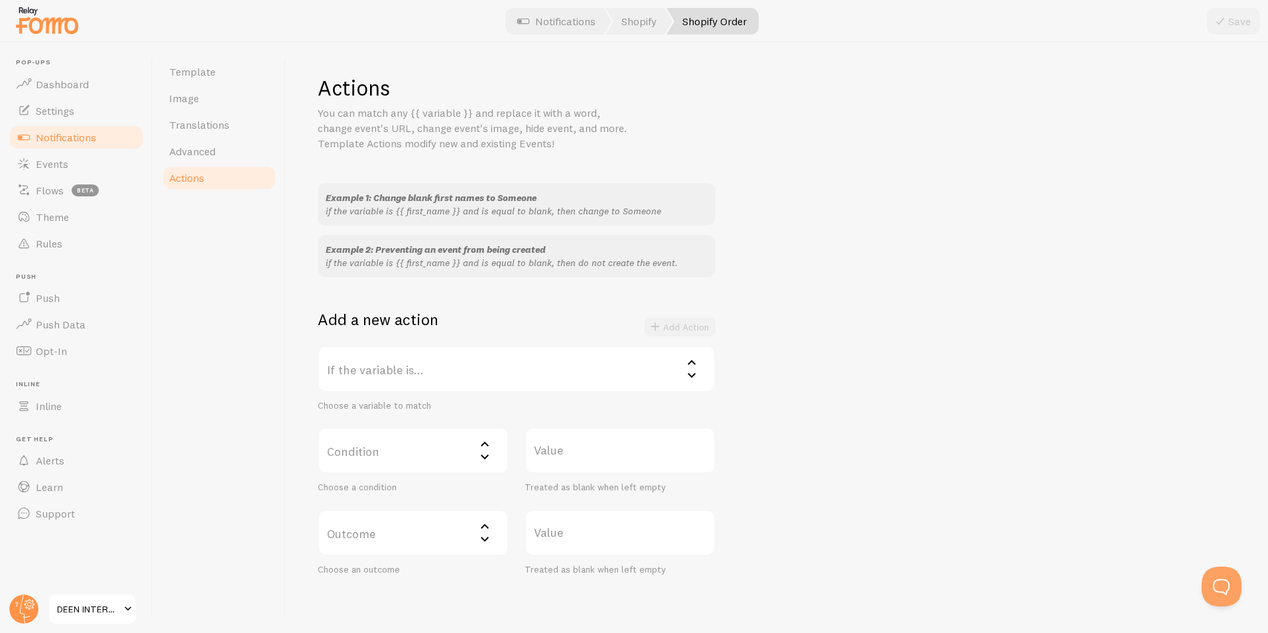
click at [68, 134] on span "Notifications" at bounding box center [66, 137] width 60 height 13
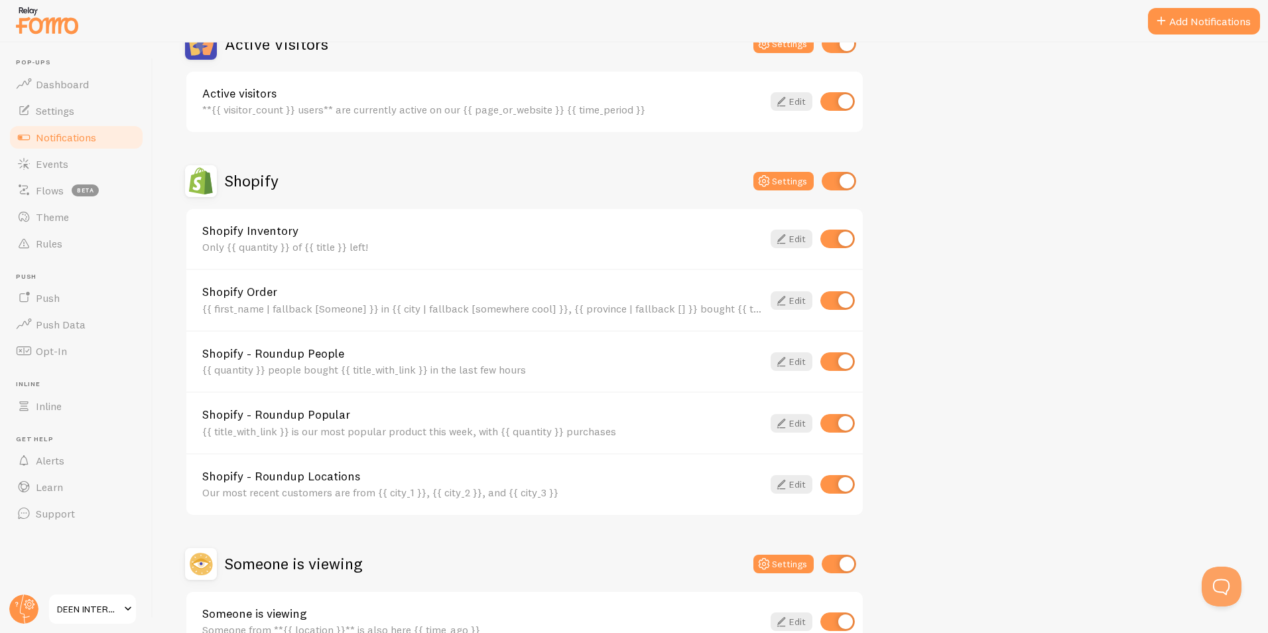
scroll to position [436, 0]
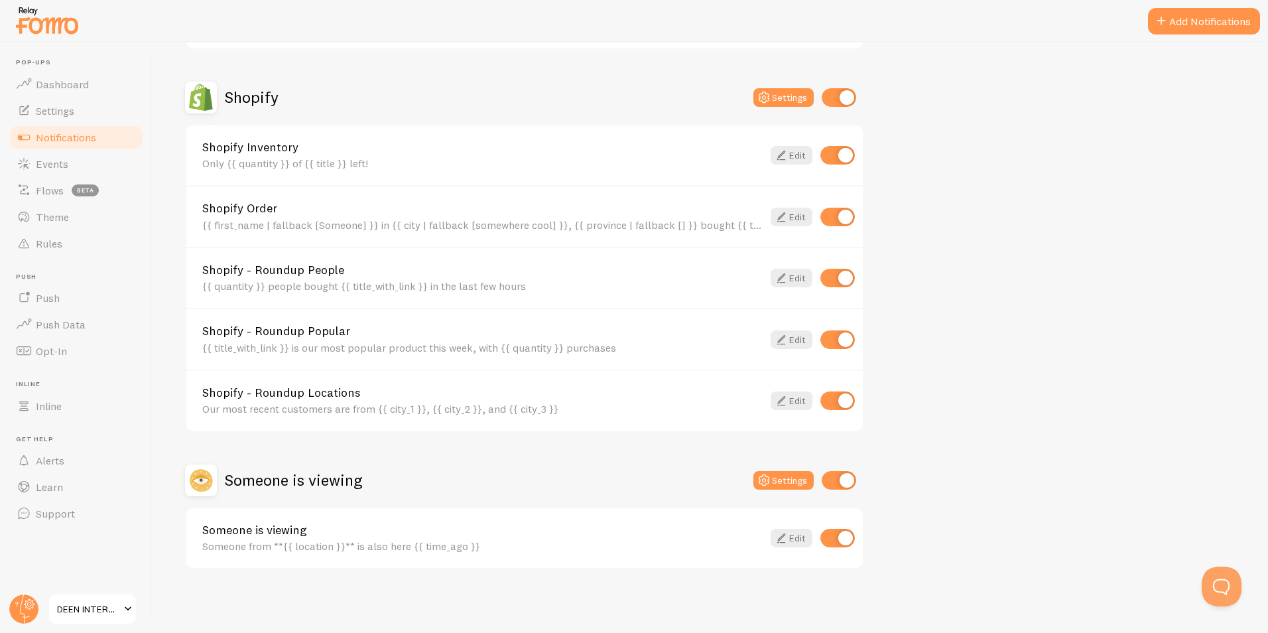
click at [836, 537] on input "checkbox" at bounding box center [837, 537] width 34 height 19
checkbox input "false"
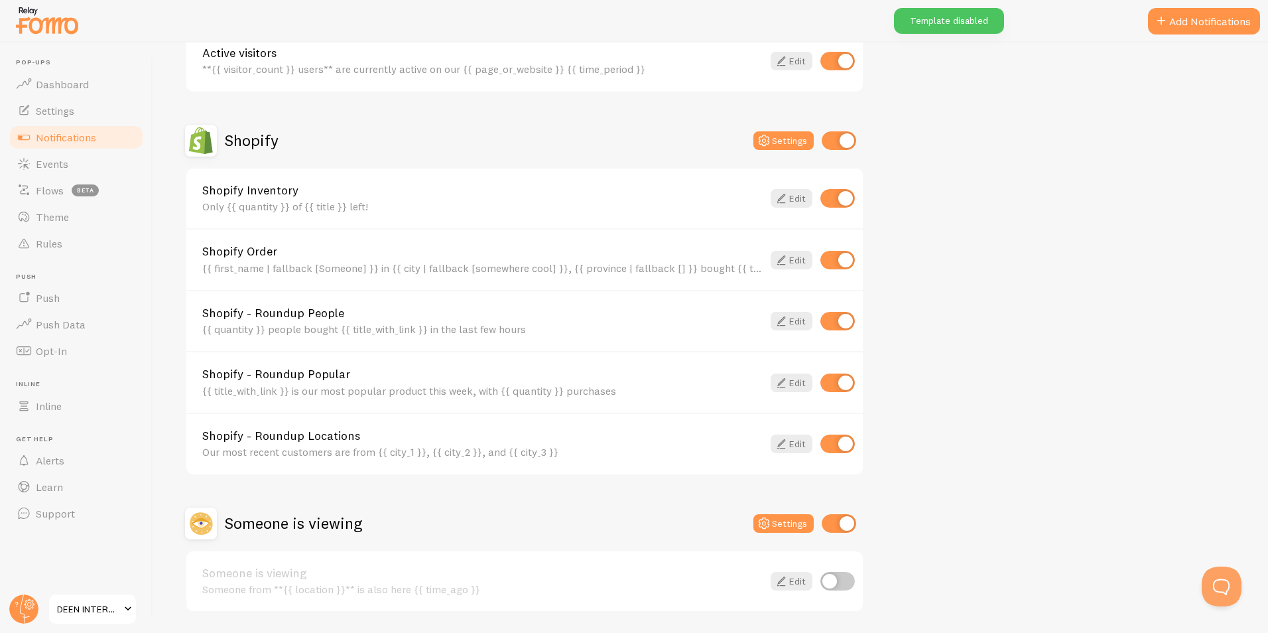
scroll to position [369, 0]
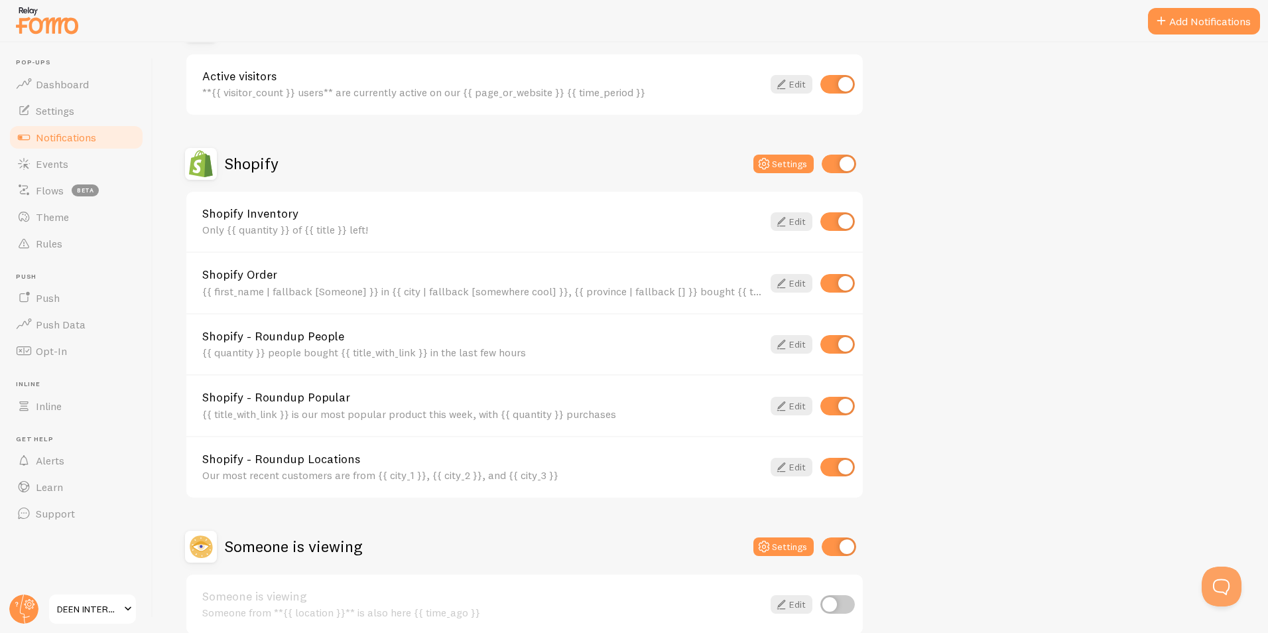
click at [846, 467] on input "checkbox" at bounding box center [837, 466] width 34 height 19
checkbox input "false"
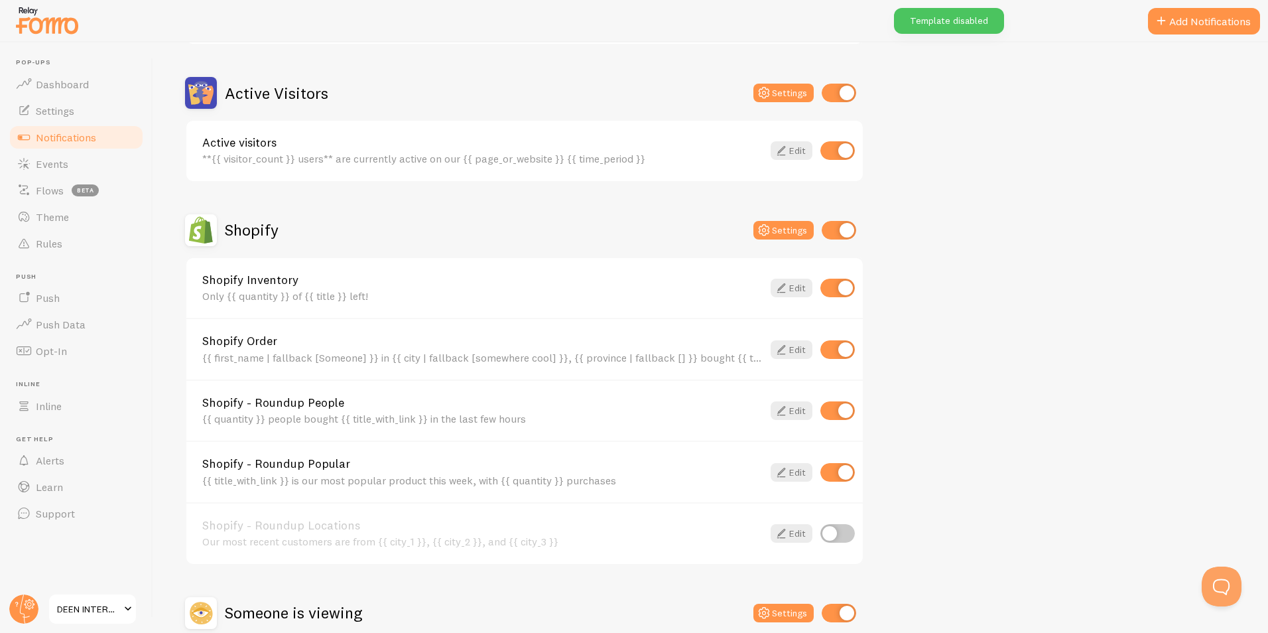
click at [543, 351] on div "{{ first_name | fallback [Someone] }} in {{ city | fallback [somewhere cool] }}…" at bounding box center [482, 357] width 560 height 12
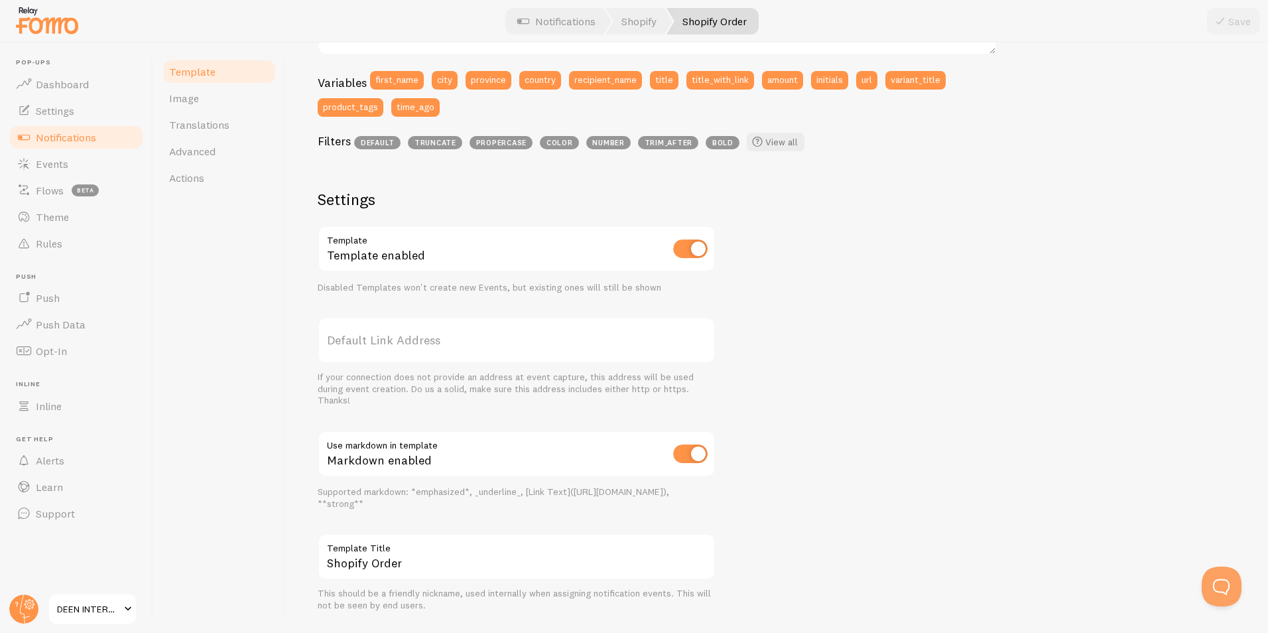
scroll to position [385, 0]
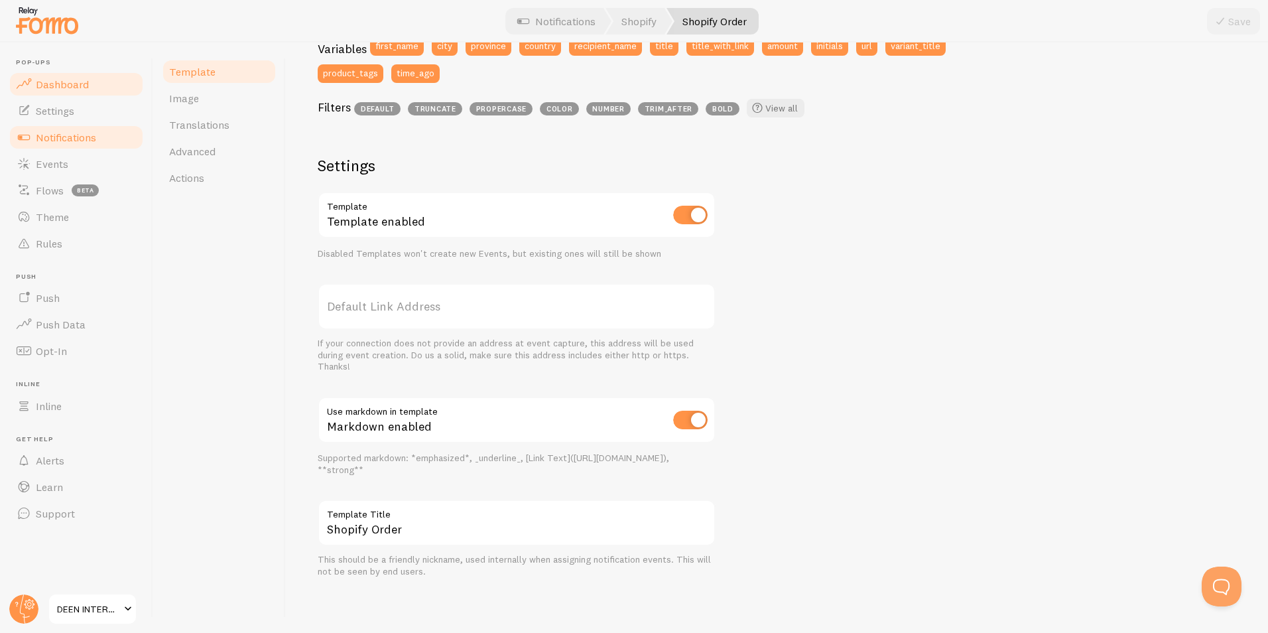
click at [65, 91] on link "Dashboard" at bounding box center [76, 84] width 137 height 27
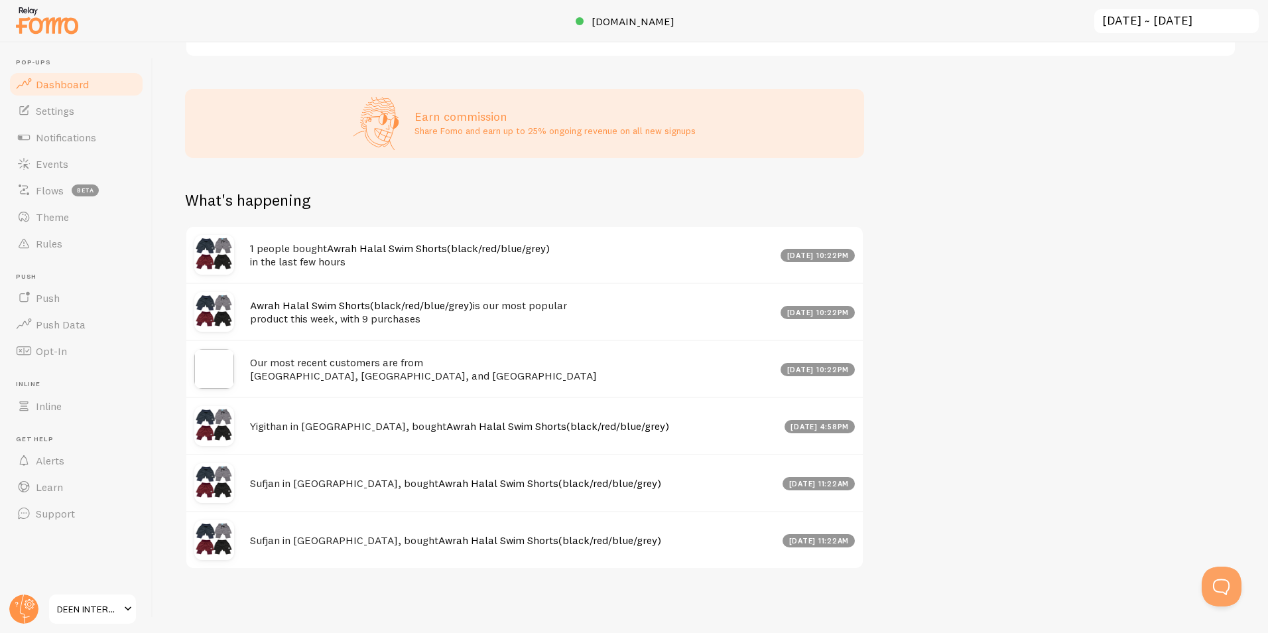
scroll to position [323, 0]
click at [60, 109] on span "Settings" at bounding box center [55, 110] width 38 height 13
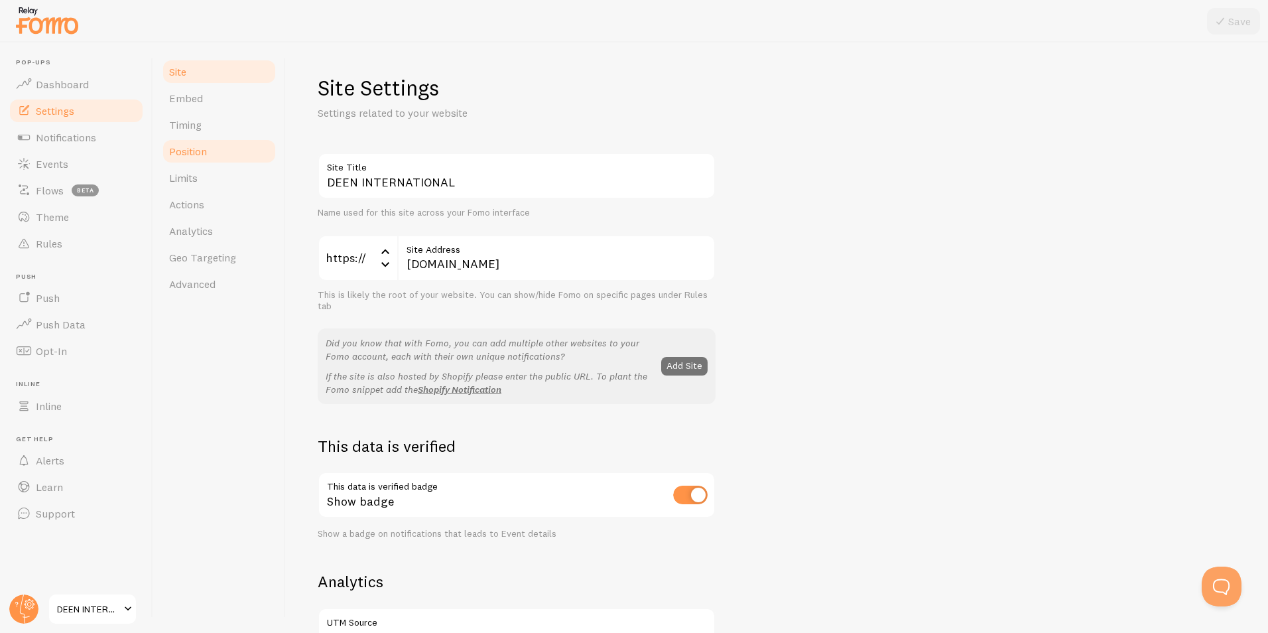
click at [194, 147] on span "Position" at bounding box center [188, 151] width 38 height 13
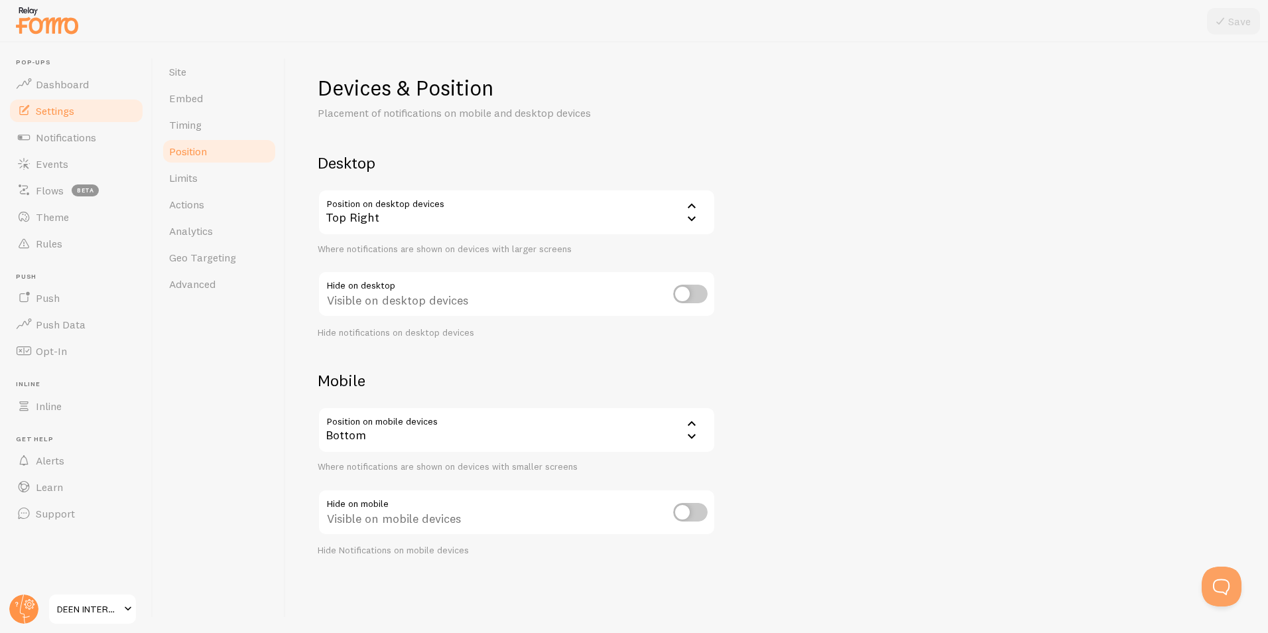
click at [507, 429] on div "Bottom" at bounding box center [517, 429] width 398 height 46
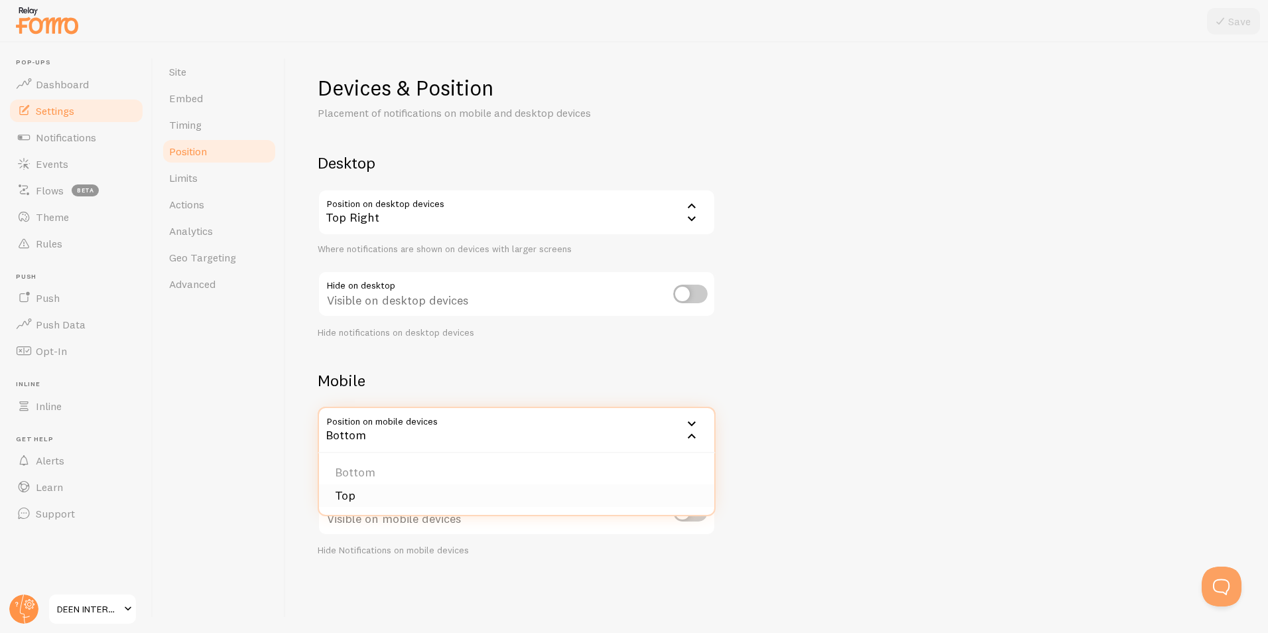
click at [367, 501] on li "Top" at bounding box center [516, 495] width 395 height 23
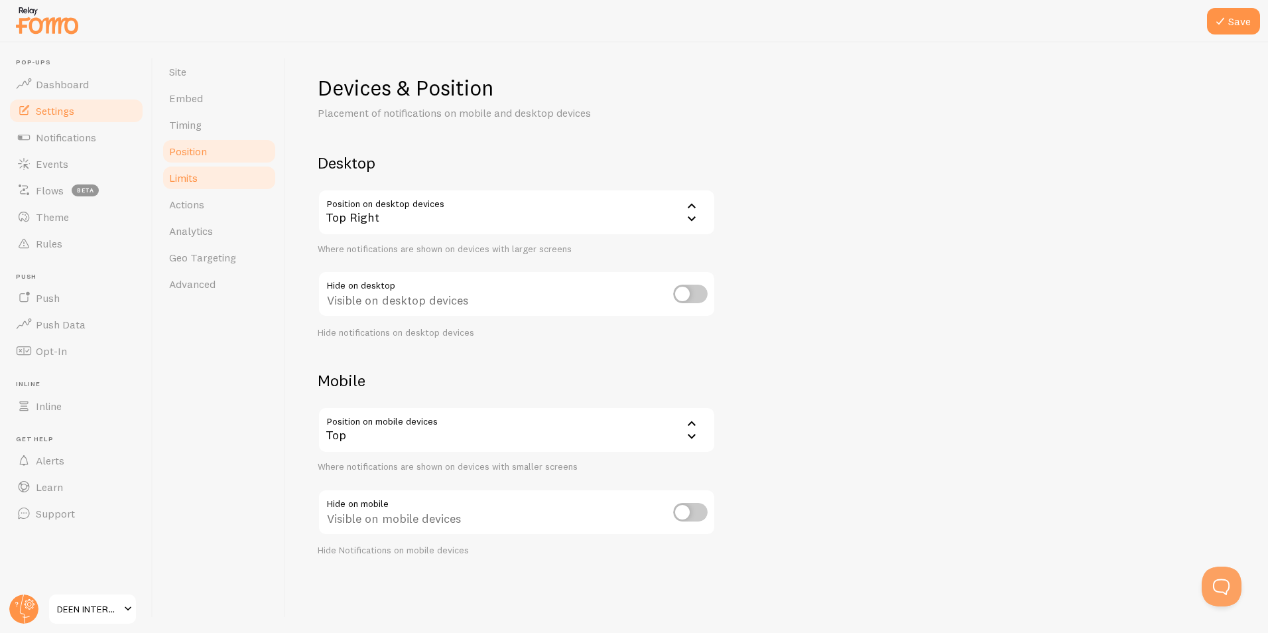
click at [213, 174] on link "Limits" at bounding box center [219, 177] width 116 height 27
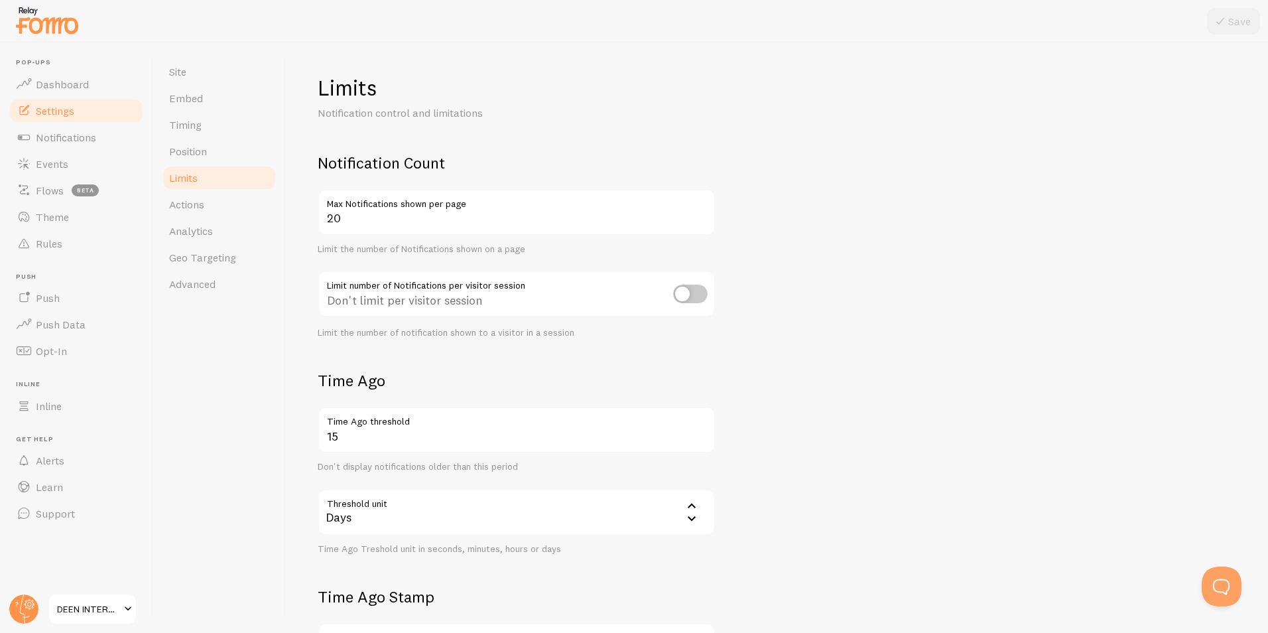
scroll to position [199, 0]
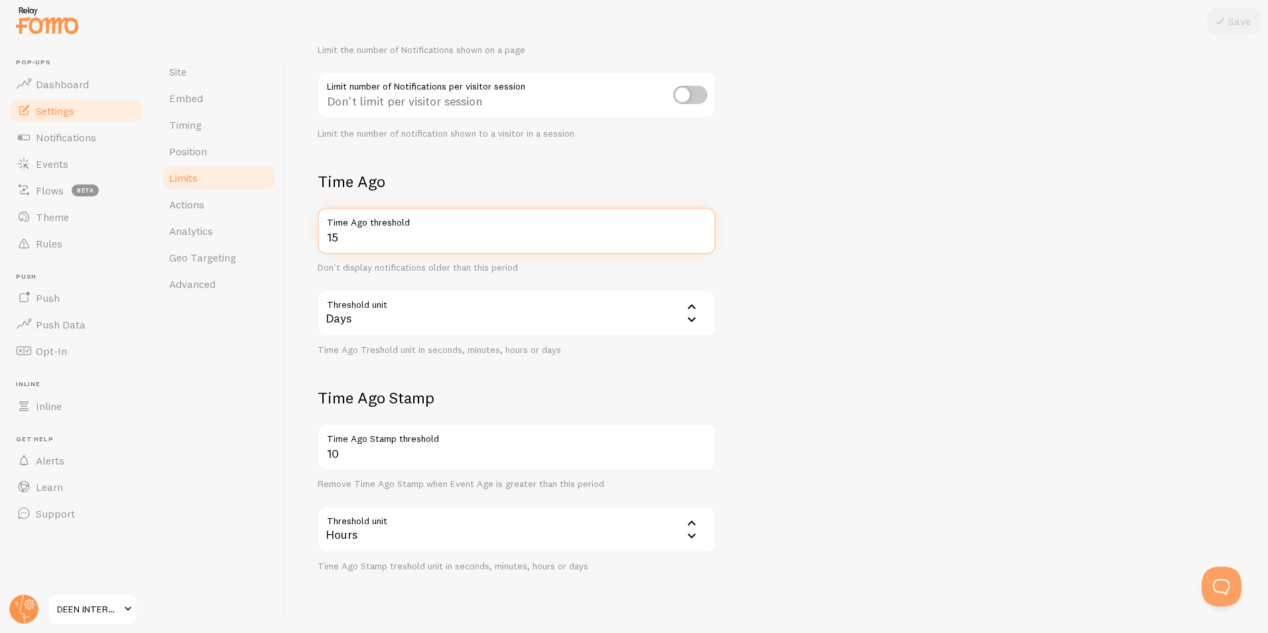
click at [509, 247] on input "15" at bounding box center [517, 231] width 398 height 46
click at [469, 182] on h2 "Time Ago" at bounding box center [517, 181] width 398 height 21
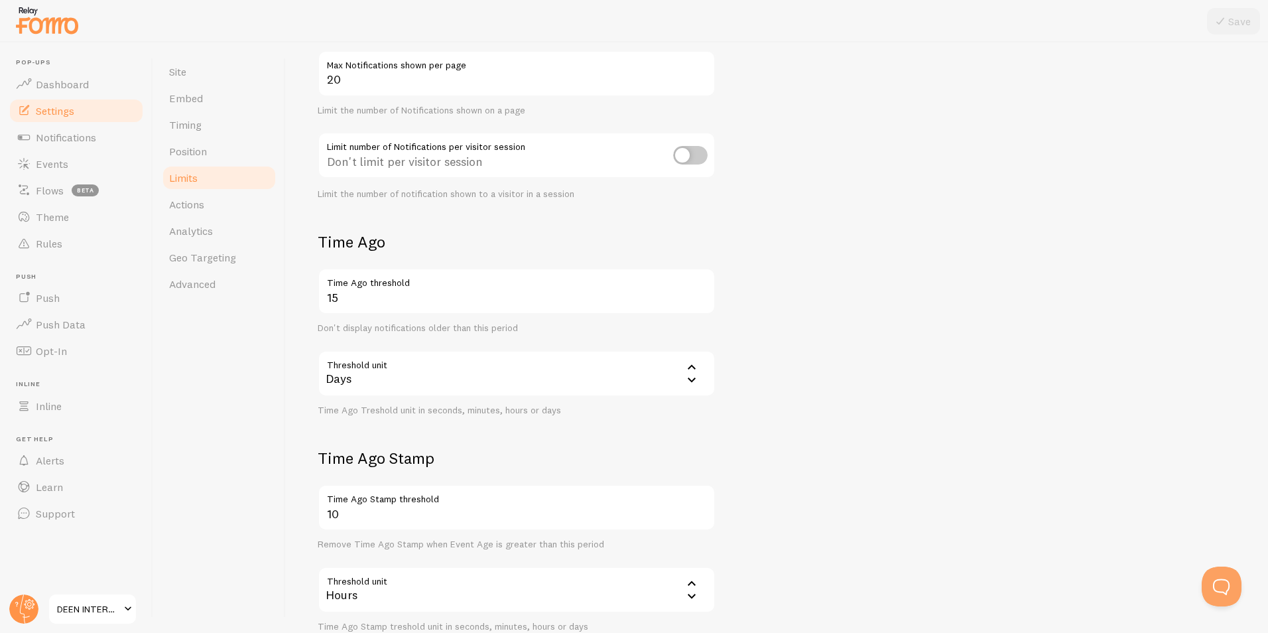
scroll to position [66, 0]
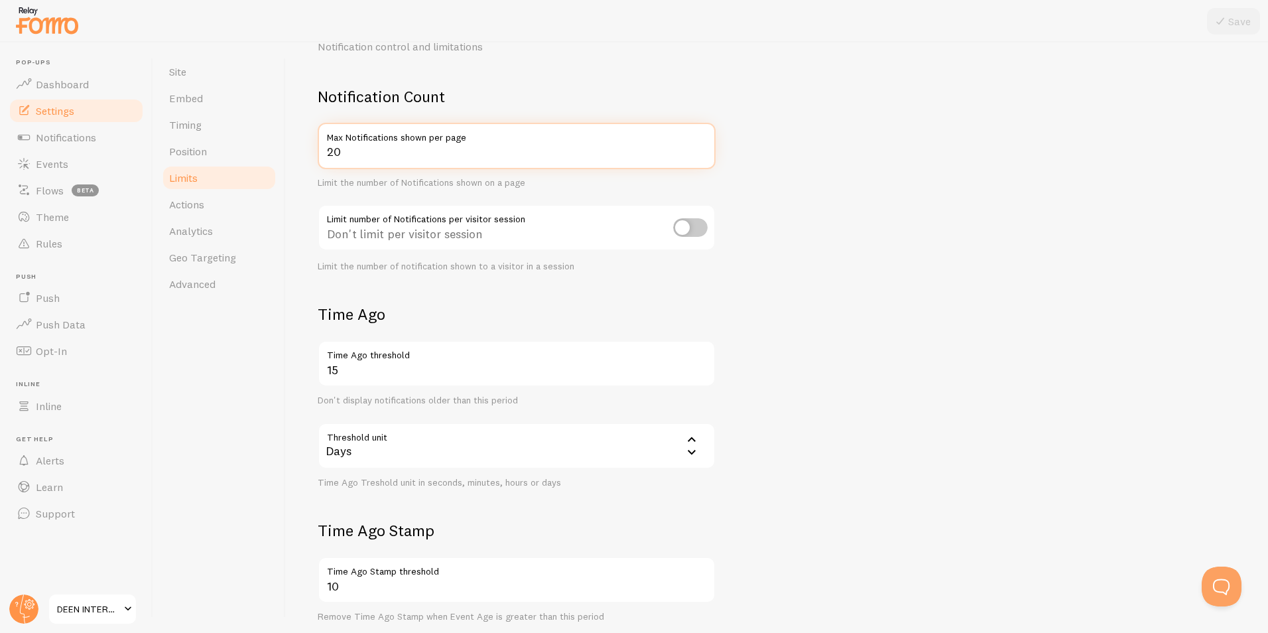
click at [437, 154] on input "20" at bounding box center [517, 146] width 398 height 46
click at [472, 187] on div "Limit the number of Notifications shown on a page" at bounding box center [517, 183] width 398 height 12
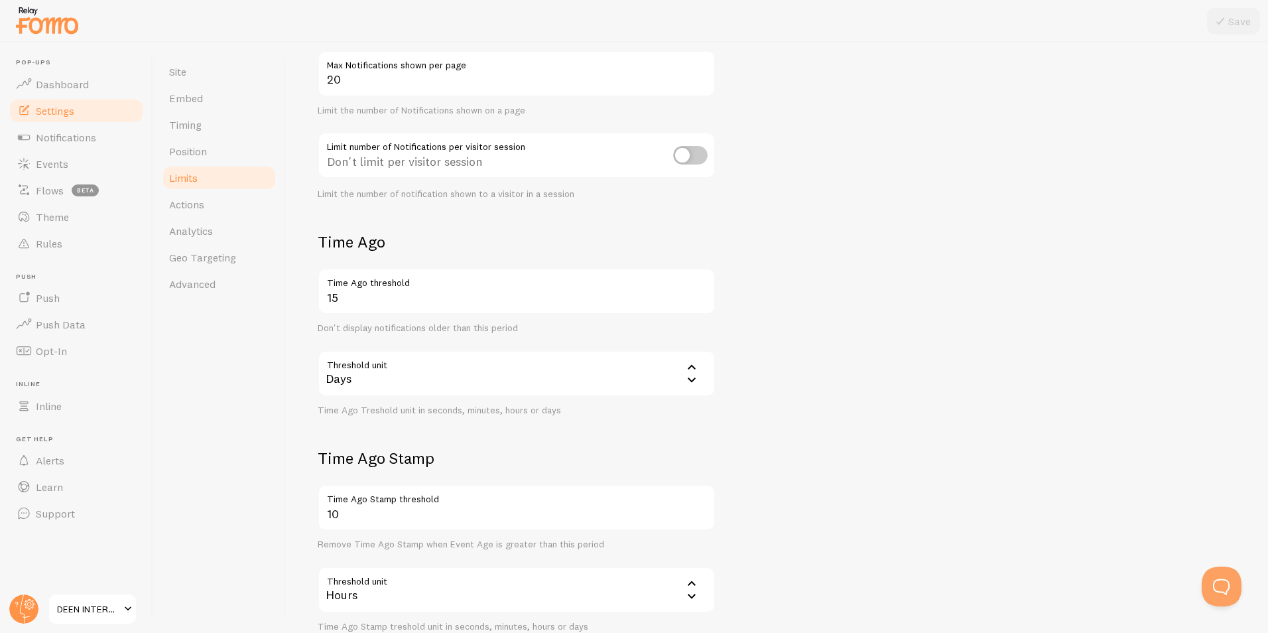
scroll to position [227, 0]
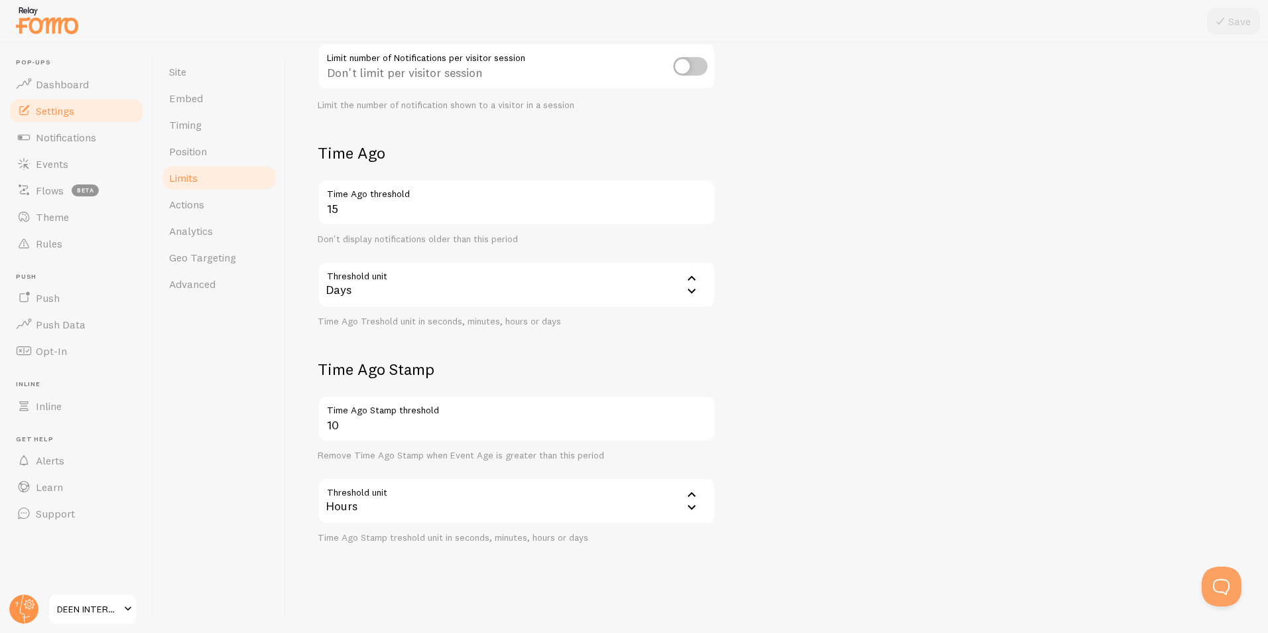
click at [421, 509] on div "Hours" at bounding box center [517, 500] width 398 height 46
click at [261, 455] on div "Site Embed Timing Position Limits Actions Analytics Geo Targeting Advanced" at bounding box center [219, 337] width 133 height 590
click at [182, 206] on span "Actions" at bounding box center [186, 204] width 35 height 13
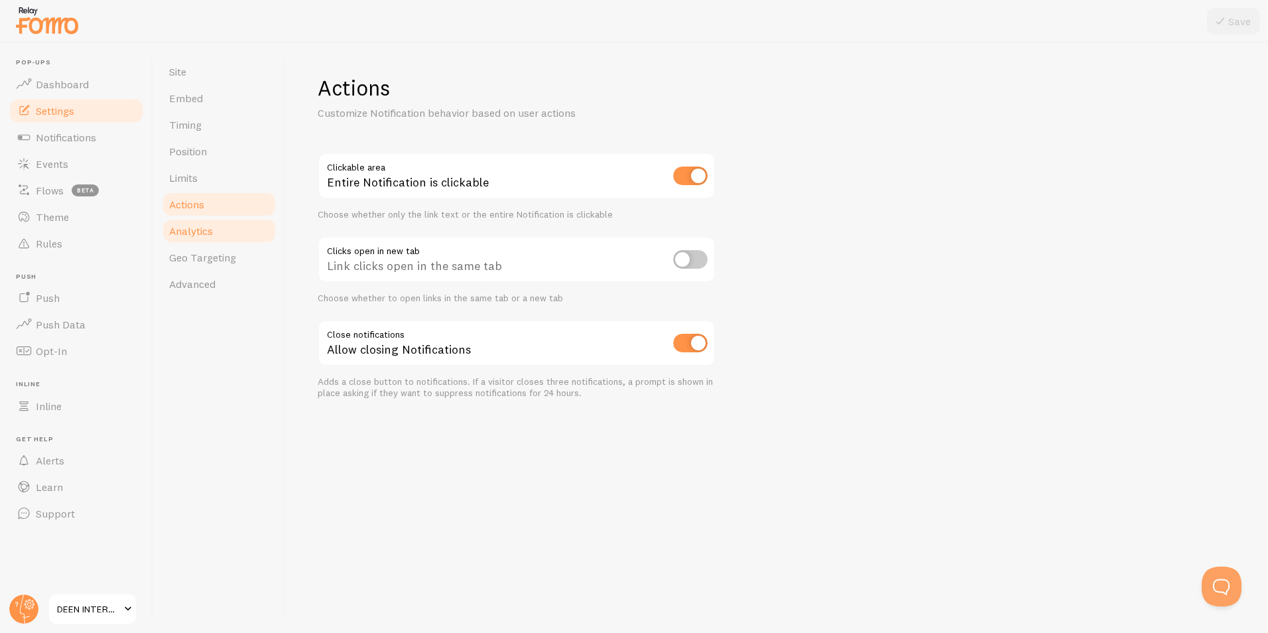
click at [190, 227] on span "Analytics" at bounding box center [191, 230] width 44 height 13
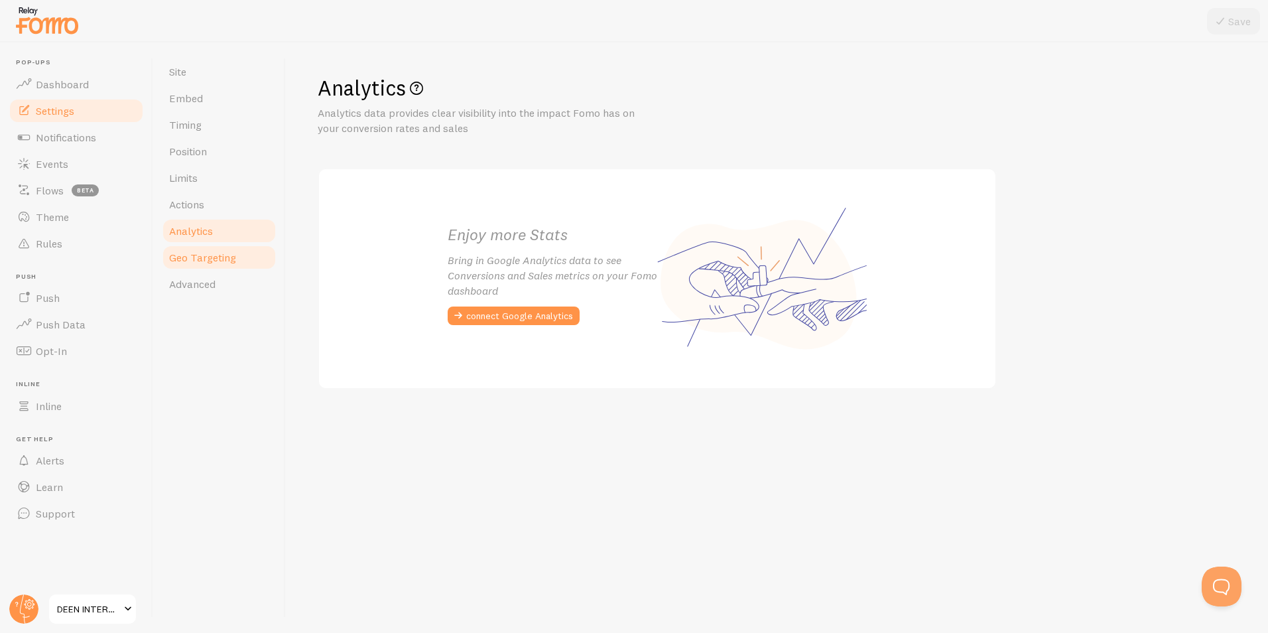
click at [201, 253] on span "Geo Targeting" at bounding box center [202, 257] width 67 height 13
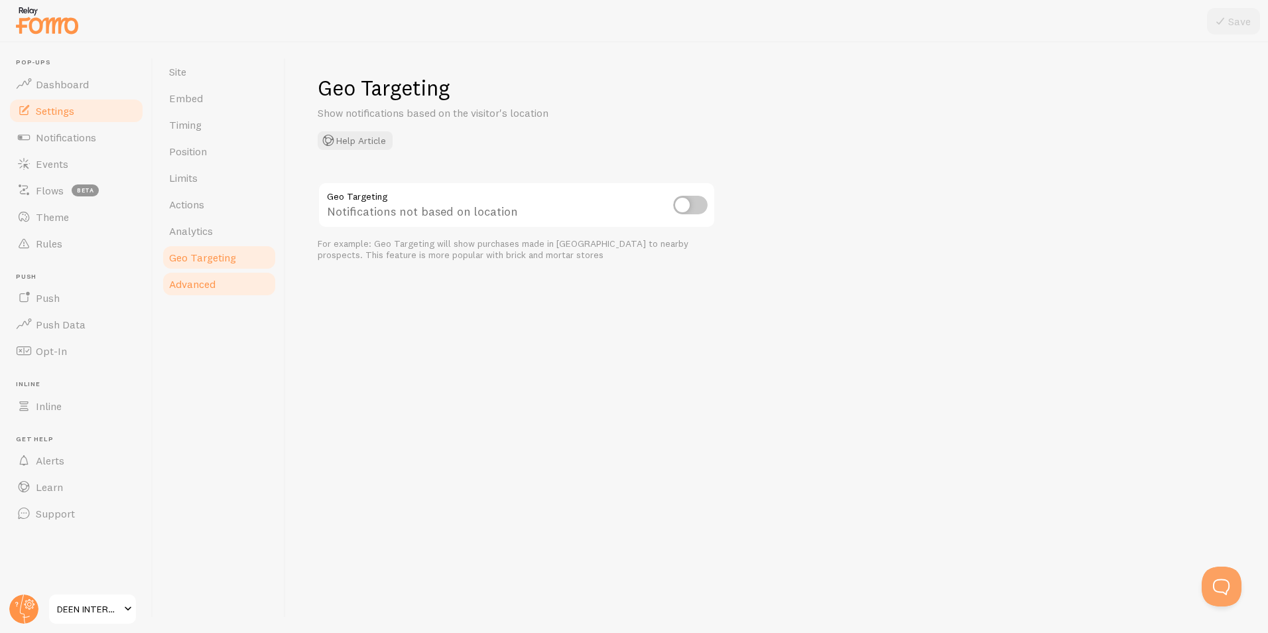
click at [202, 277] on span "Advanced" at bounding box center [192, 283] width 46 height 13
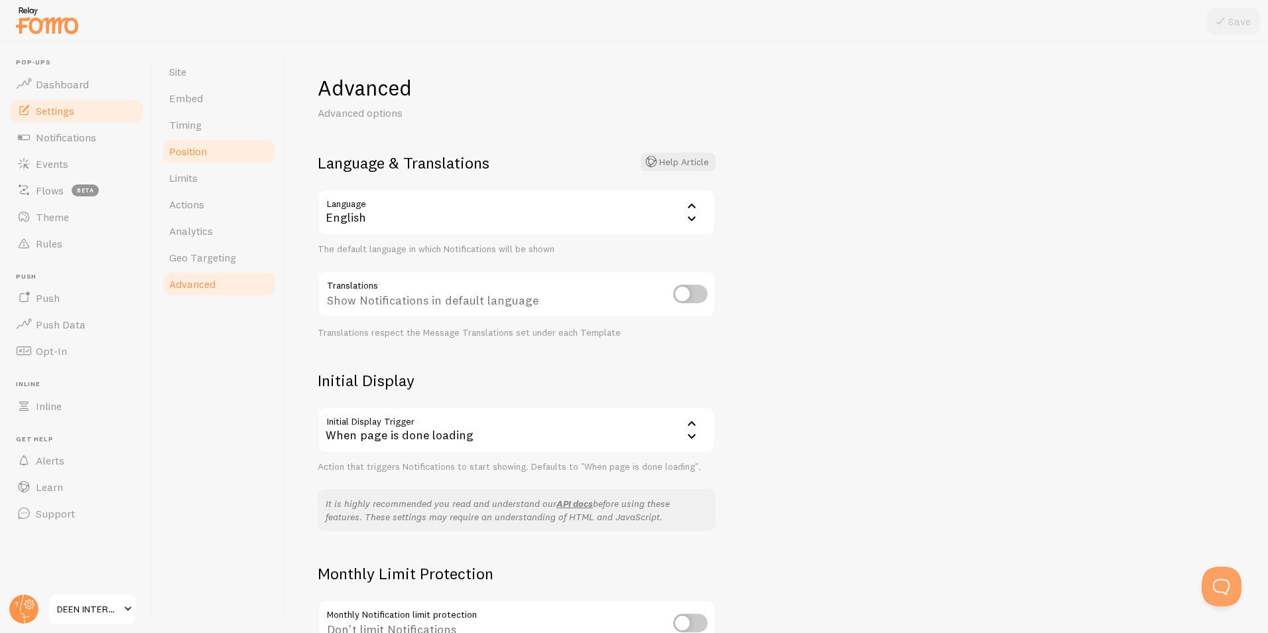
click at [177, 148] on span "Position" at bounding box center [188, 151] width 38 height 13
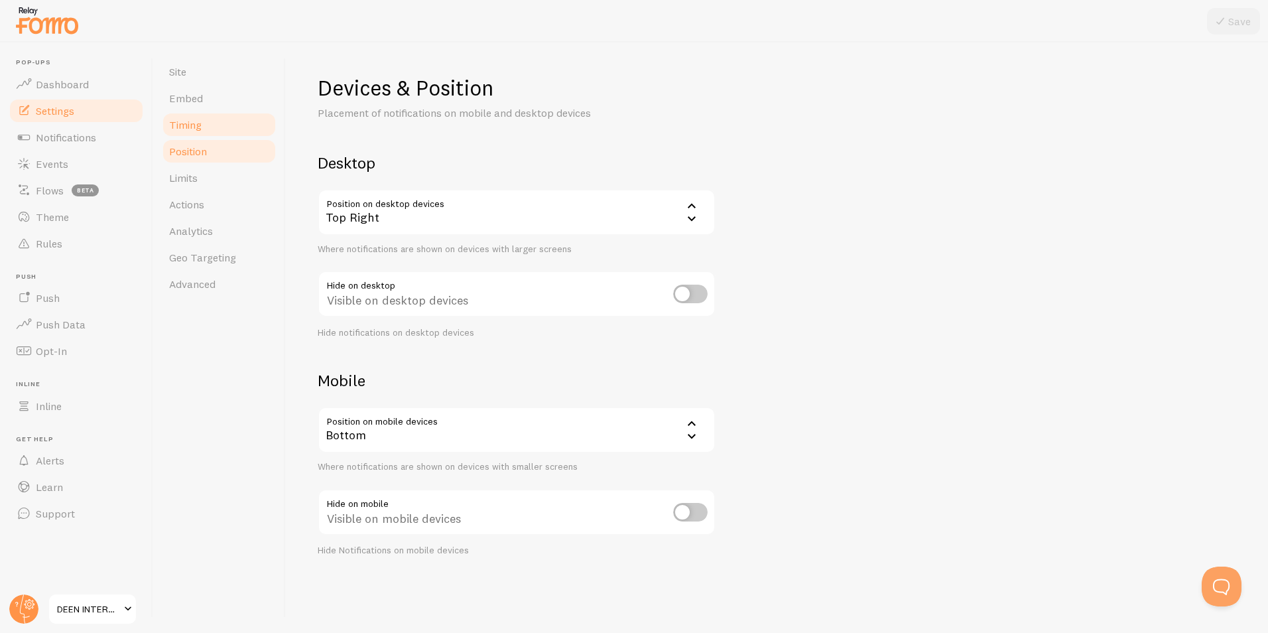
click at [189, 123] on span "Timing" at bounding box center [185, 124] width 32 height 13
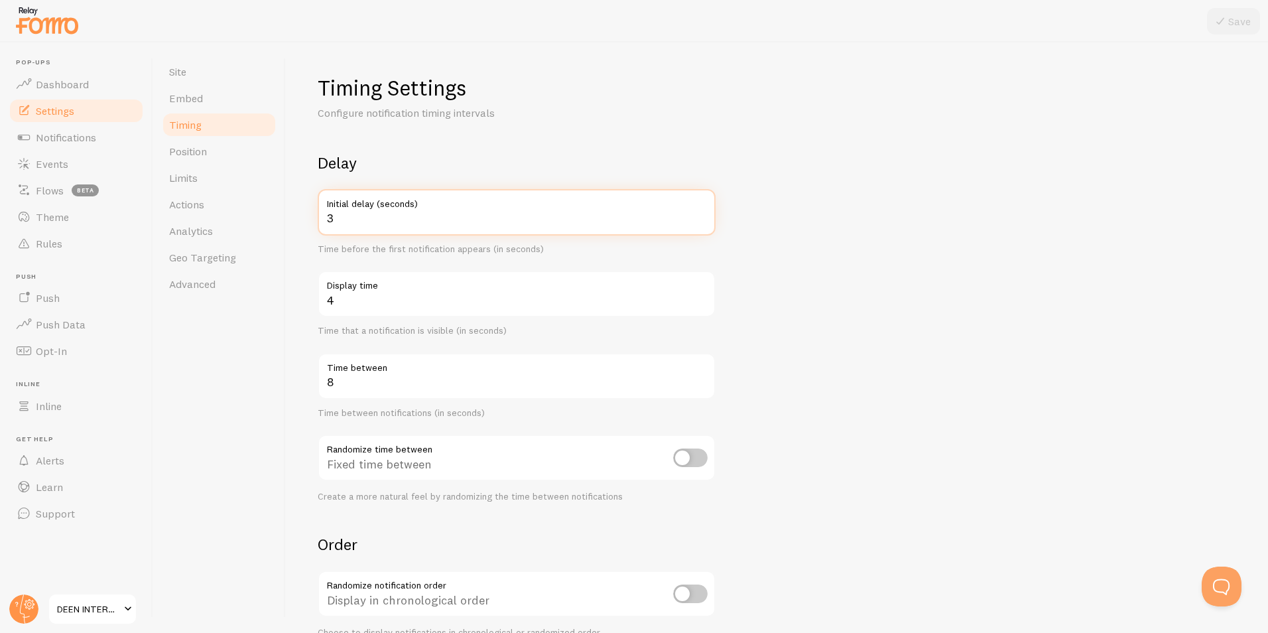
click at [385, 217] on input "3" at bounding box center [517, 212] width 398 height 46
type input "10"
click at [682, 143] on div "Timing Settings Configure notification timing intervals Delay 10 Initial delay …" at bounding box center [777, 397] width 918 height 647
click at [478, 300] on input "4" at bounding box center [517, 294] width 398 height 46
type input "6"
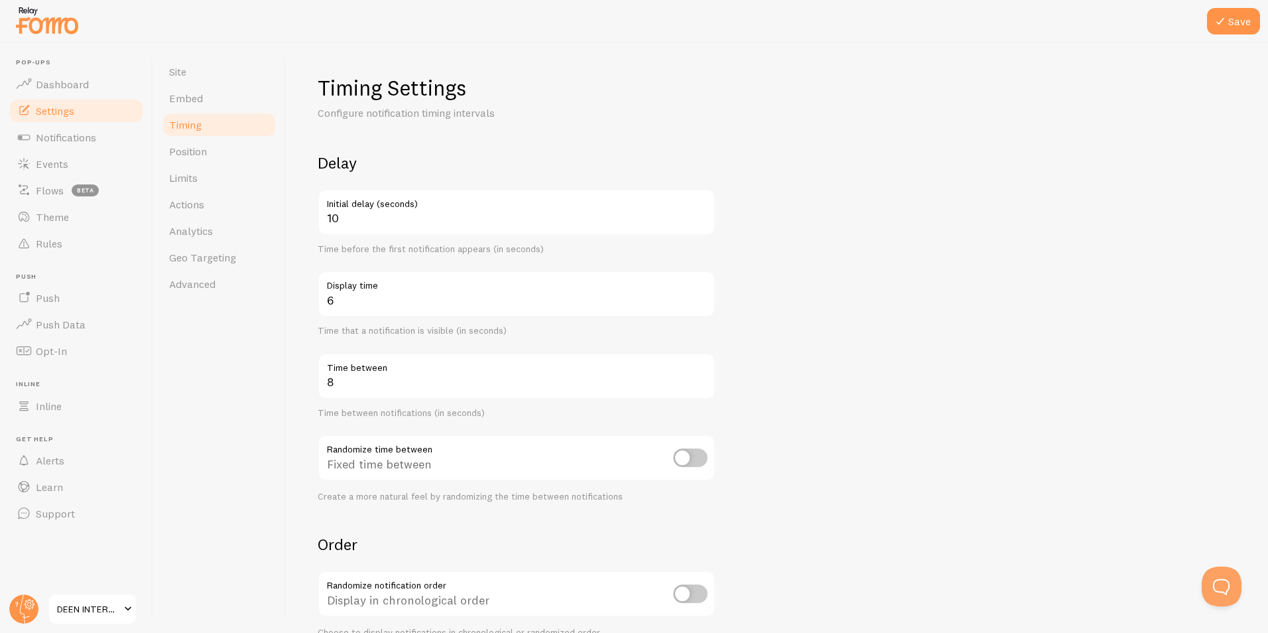
click at [952, 218] on form "Delay 10 Initial delay (seconds) Time before the first notification appears (in…" at bounding box center [777, 436] width 918 height 569
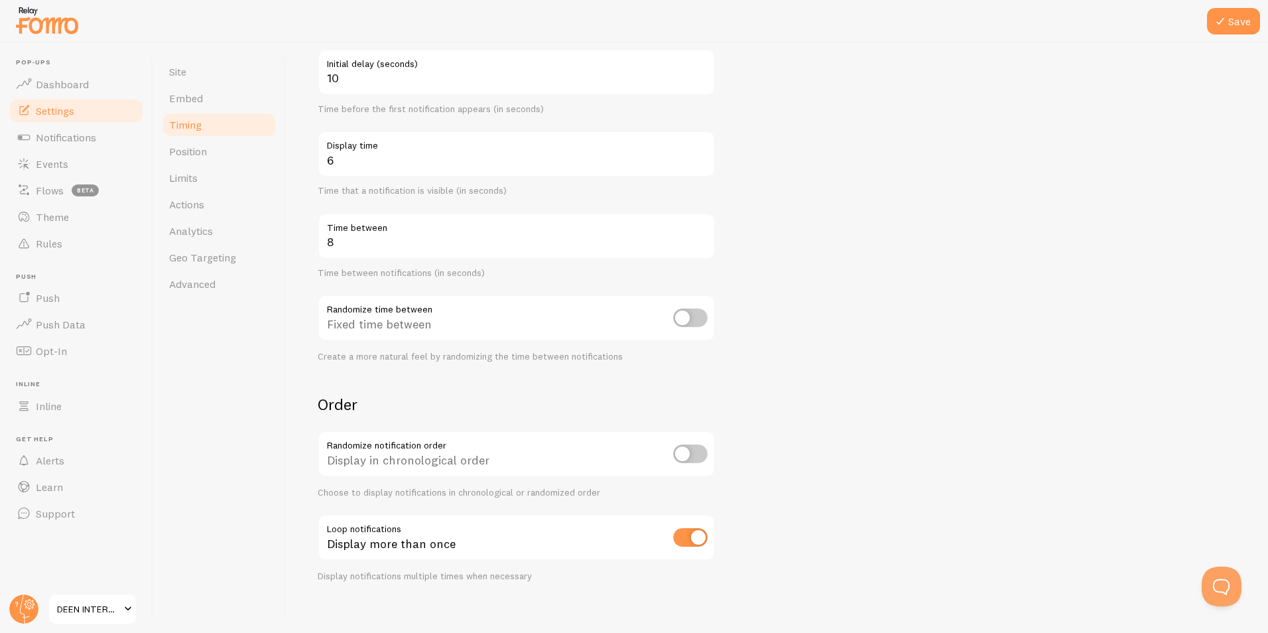
scroll to position [152, 0]
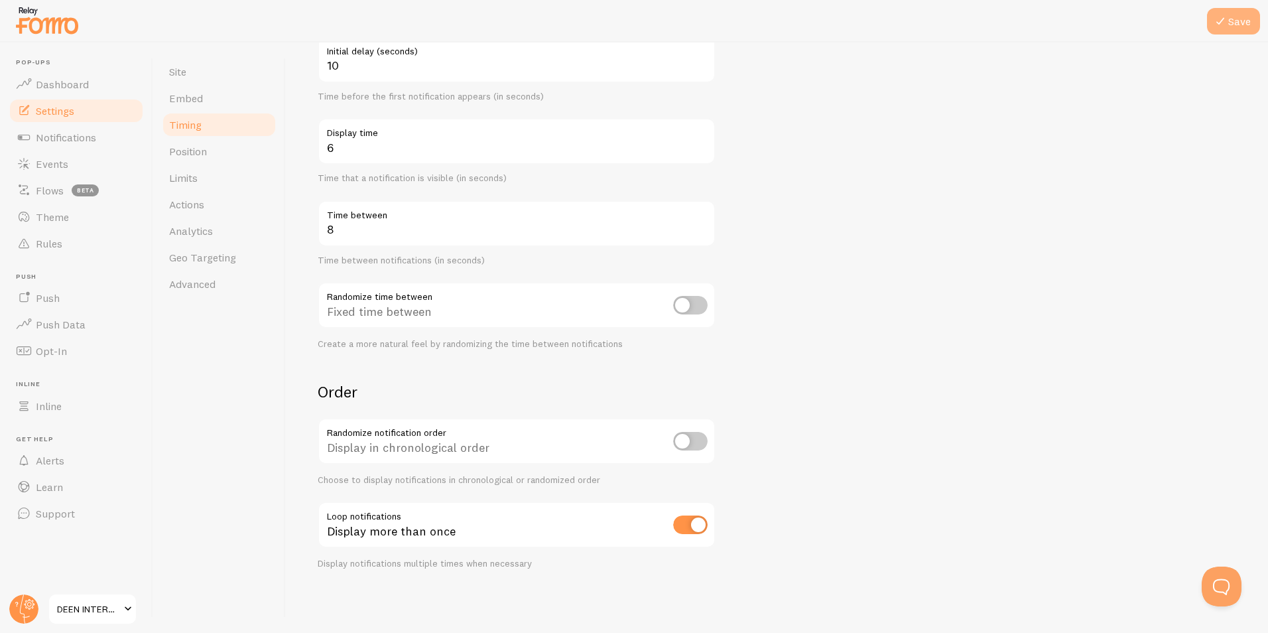
click at [1227, 16] on icon at bounding box center [1220, 21] width 16 height 16
click at [64, 84] on span "Dashboard" at bounding box center [62, 84] width 53 height 13
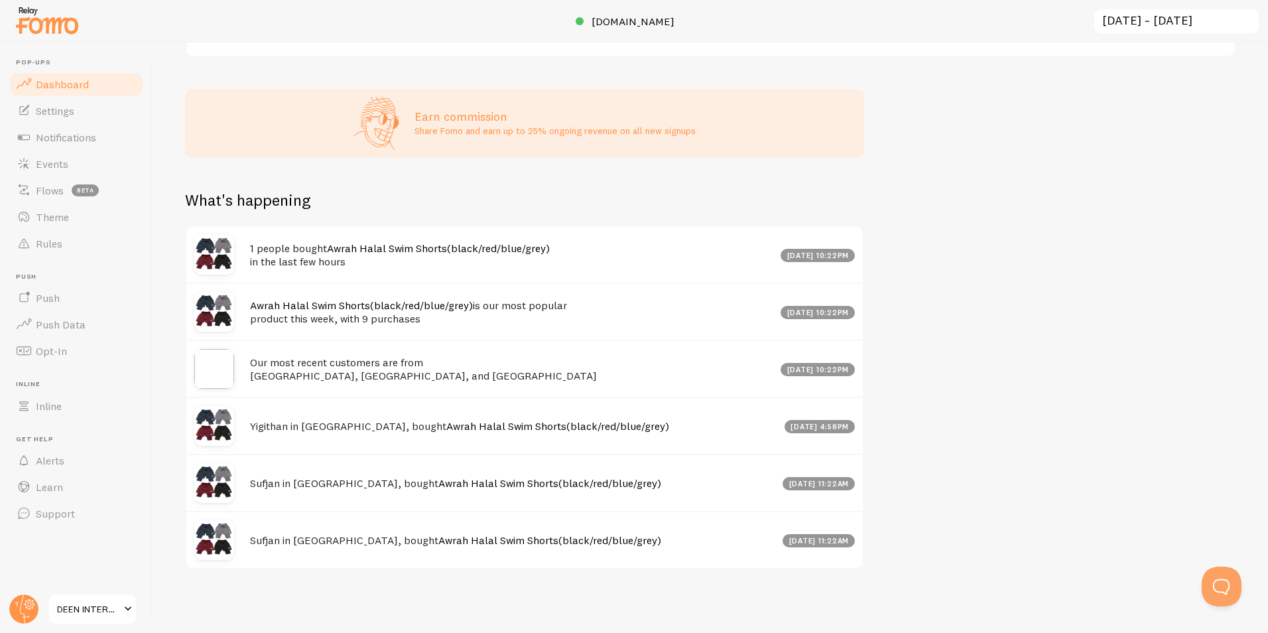
scroll to position [323, 0]
click at [52, 112] on span "Settings" at bounding box center [55, 110] width 38 height 13
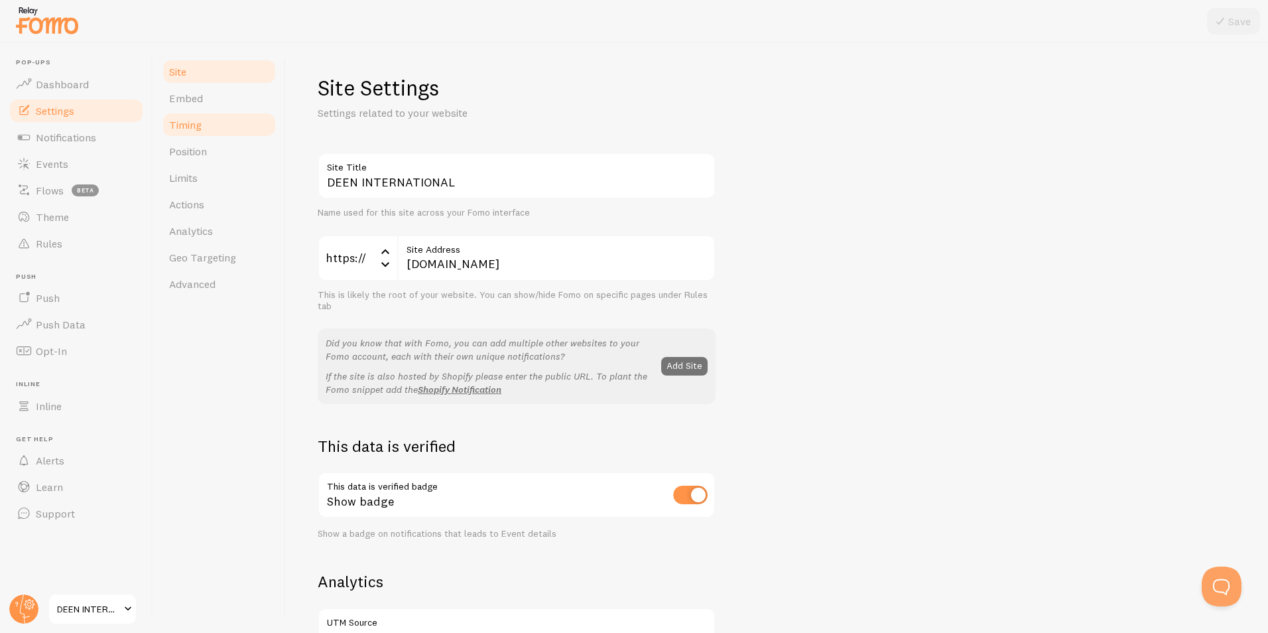
click at [208, 127] on link "Timing" at bounding box center [219, 124] width 116 height 27
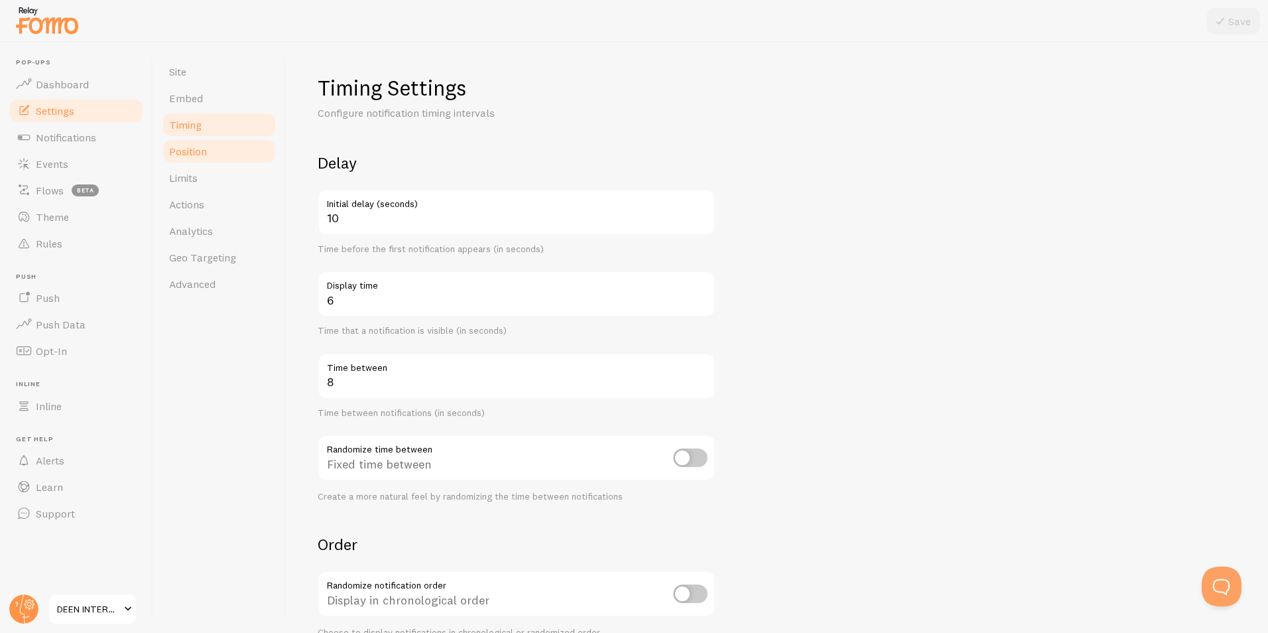
click at [199, 151] on span "Position" at bounding box center [188, 151] width 38 height 13
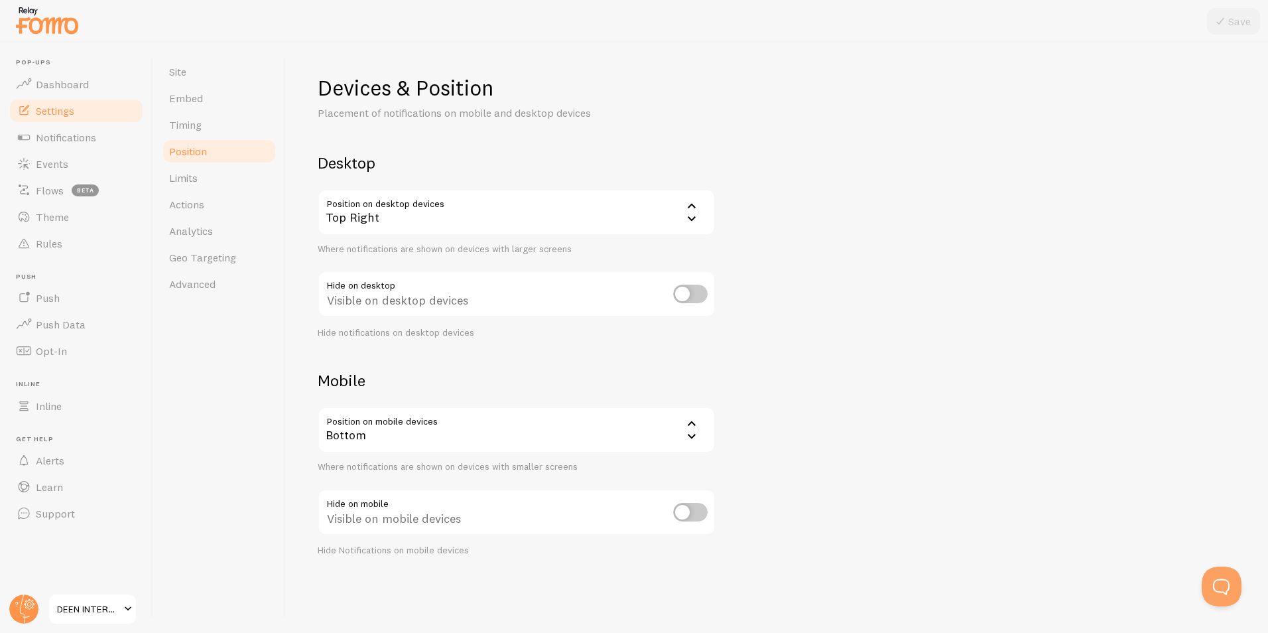
click at [466, 210] on div "Top Right" at bounding box center [517, 212] width 398 height 46
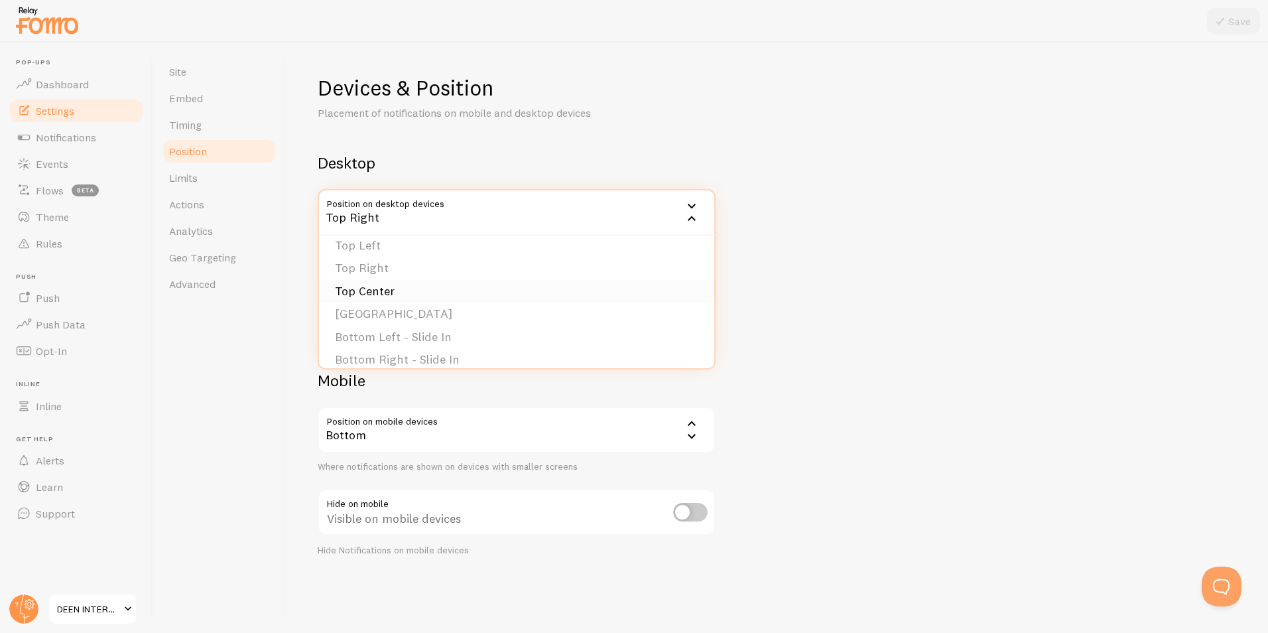
scroll to position [112, 0]
click at [213, 465] on div "Site Embed Timing Position Limits Actions Analytics Geo Targeting Advanced" at bounding box center [219, 337] width 133 height 590
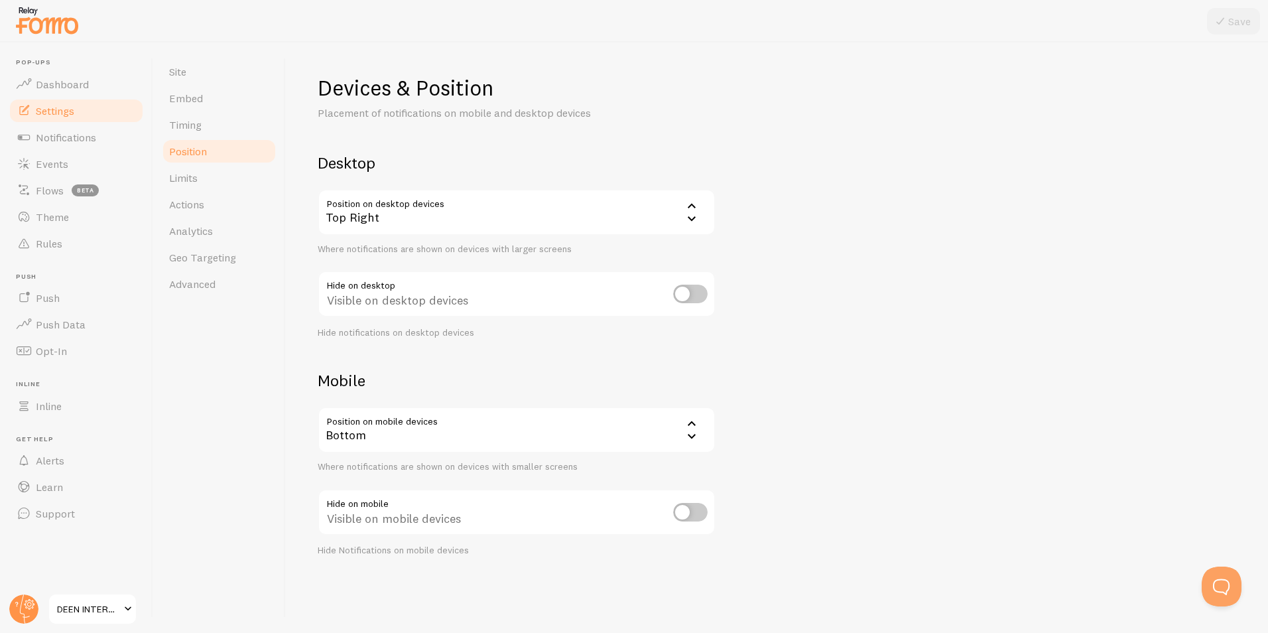
click at [425, 434] on div "Bottom" at bounding box center [517, 429] width 398 height 46
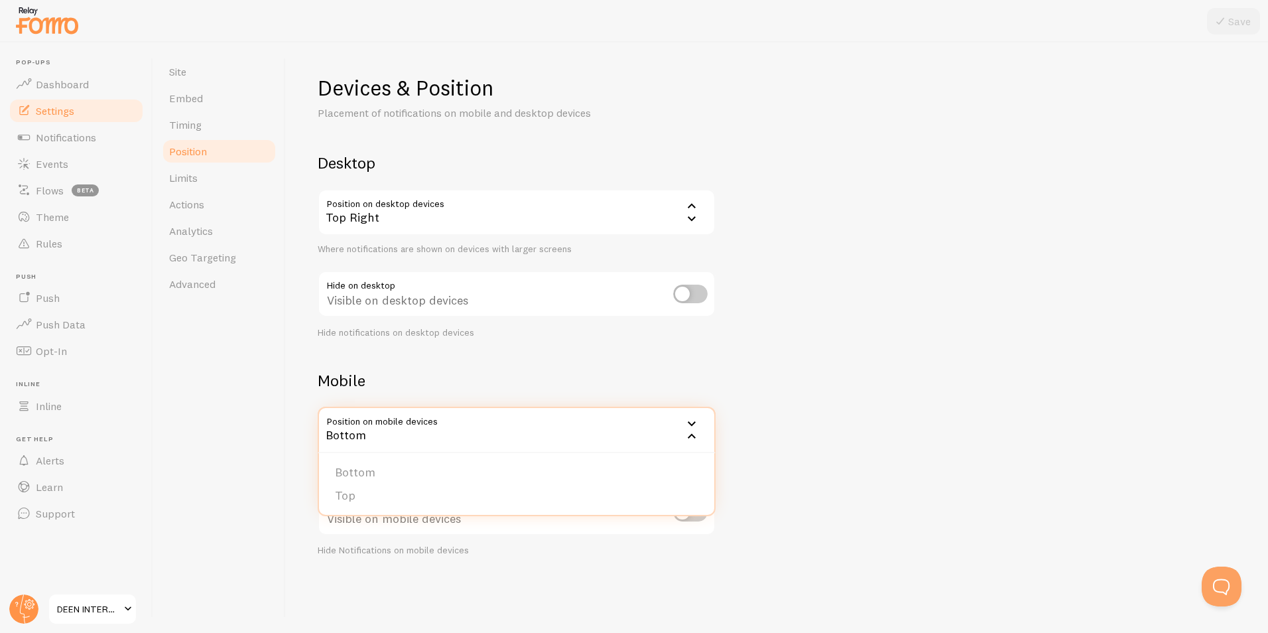
click at [378, 500] on li "Top" at bounding box center [516, 495] width 395 height 23
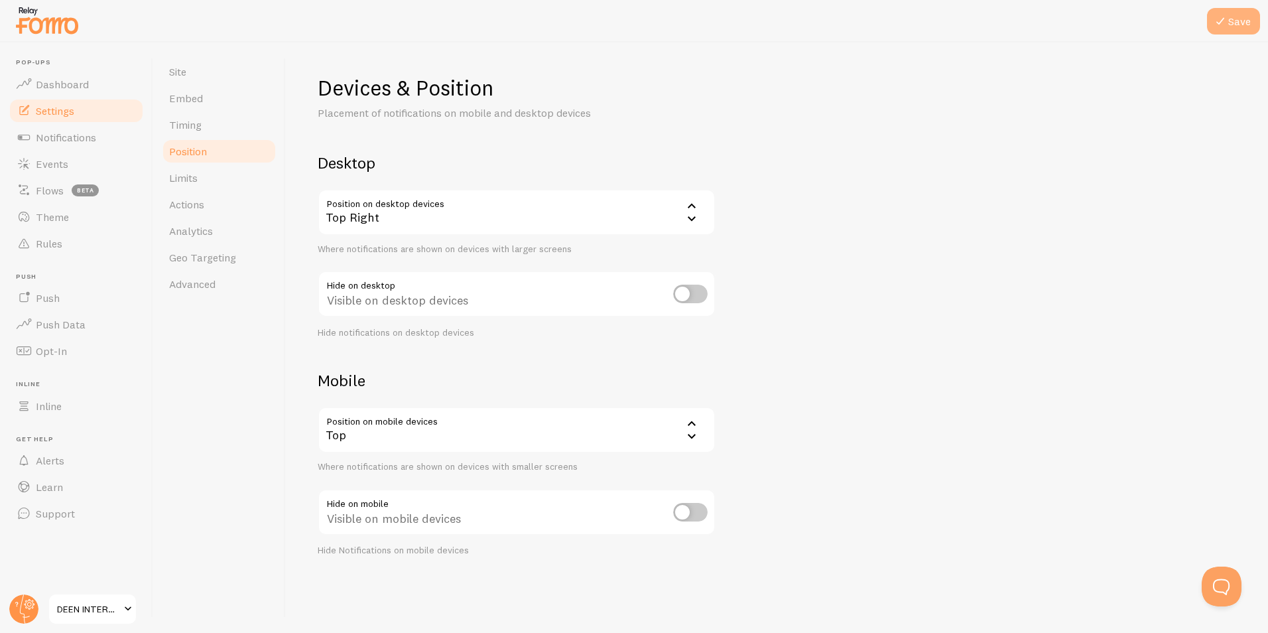
click at [1233, 19] on button "Save" at bounding box center [1233, 21] width 53 height 27
click at [199, 131] on span "Timing" at bounding box center [185, 124] width 32 height 13
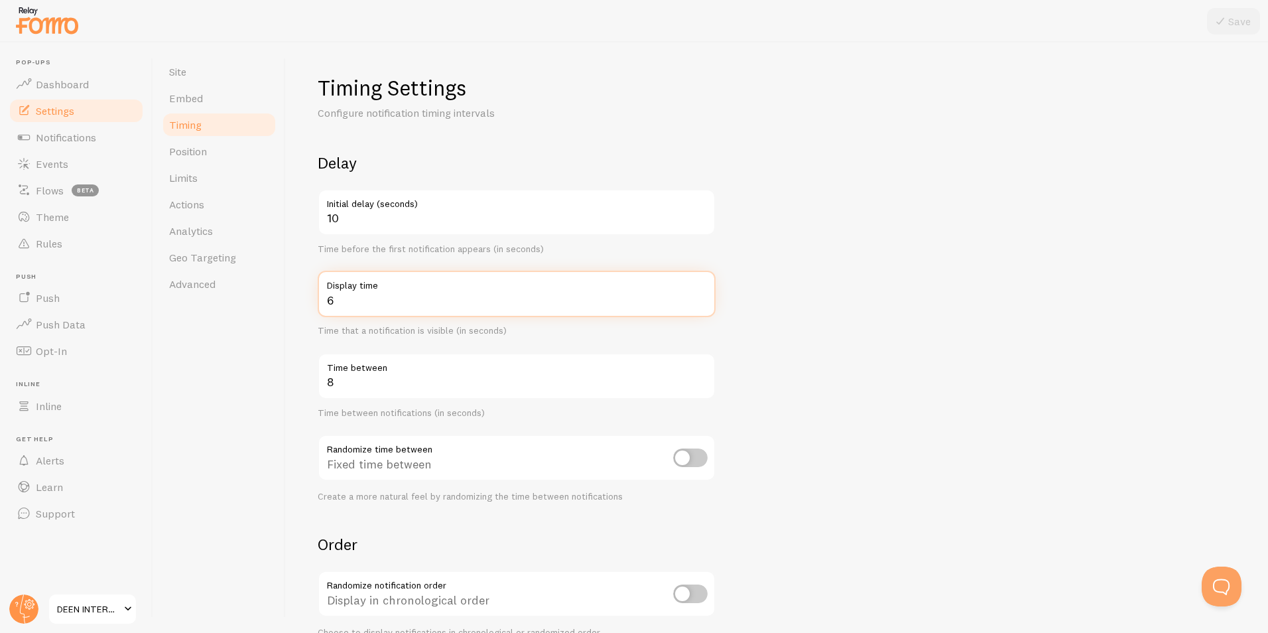
click at [396, 306] on input "6" at bounding box center [517, 294] width 398 height 46
click at [816, 206] on form "Delay 10 Initial delay (seconds) Time before the first notification appears (in…" at bounding box center [777, 436] width 918 height 569
click at [1226, 13] on icon at bounding box center [1220, 21] width 16 height 16
type input "4"
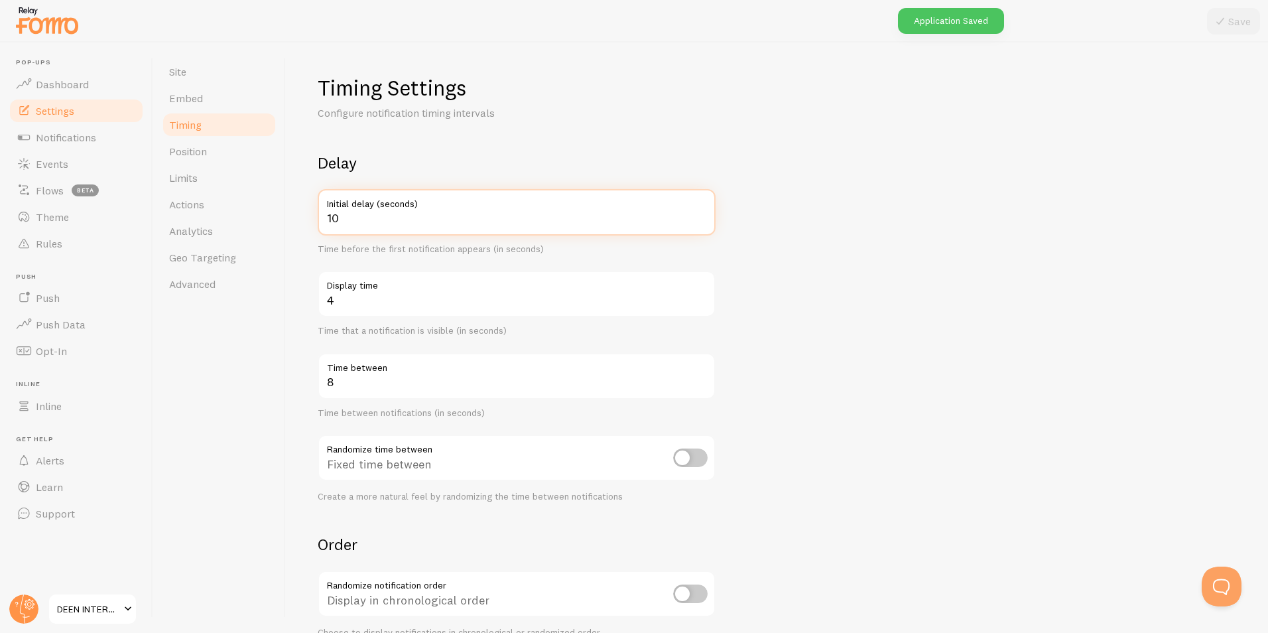
click at [430, 220] on input "10" at bounding box center [517, 212] width 398 height 46
type input "1"
type input "8"
click at [1232, 23] on button "Save" at bounding box center [1233, 21] width 53 height 27
click at [481, 381] on input "8" at bounding box center [517, 376] width 398 height 46
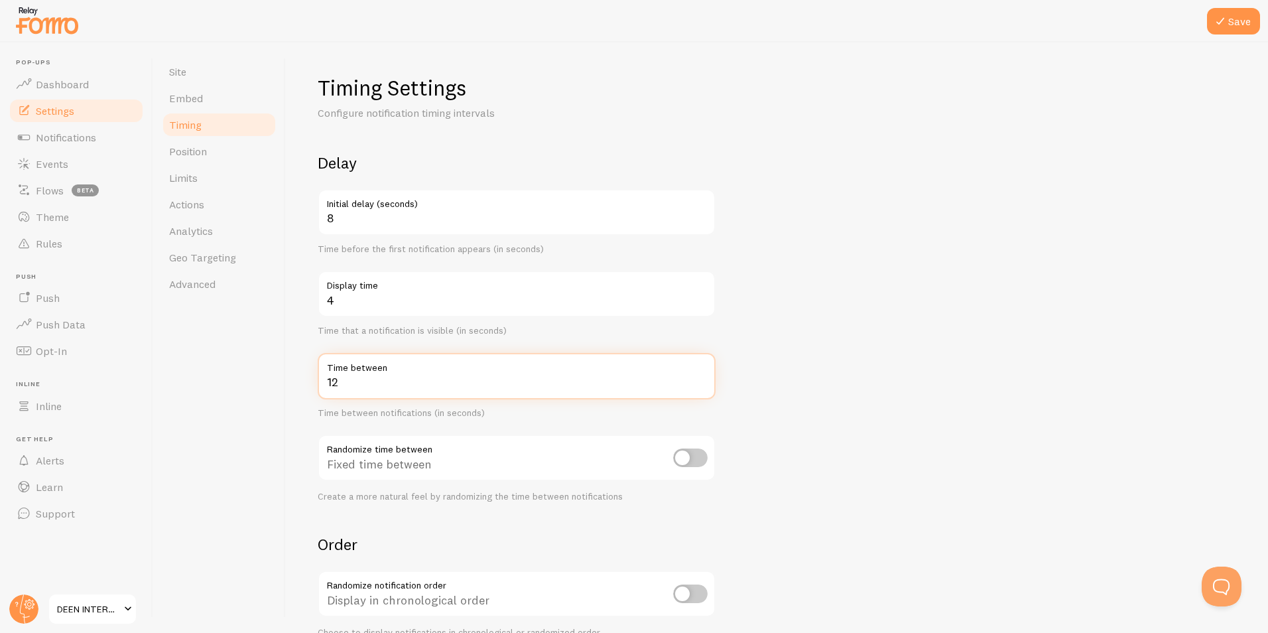
type input "12"
click at [998, 246] on form "Delay 8 Initial delay (seconds) Time before the first notification appears (in …" at bounding box center [777, 436] width 918 height 569
click at [1244, 24] on button "Save" at bounding box center [1233, 21] width 53 height 27
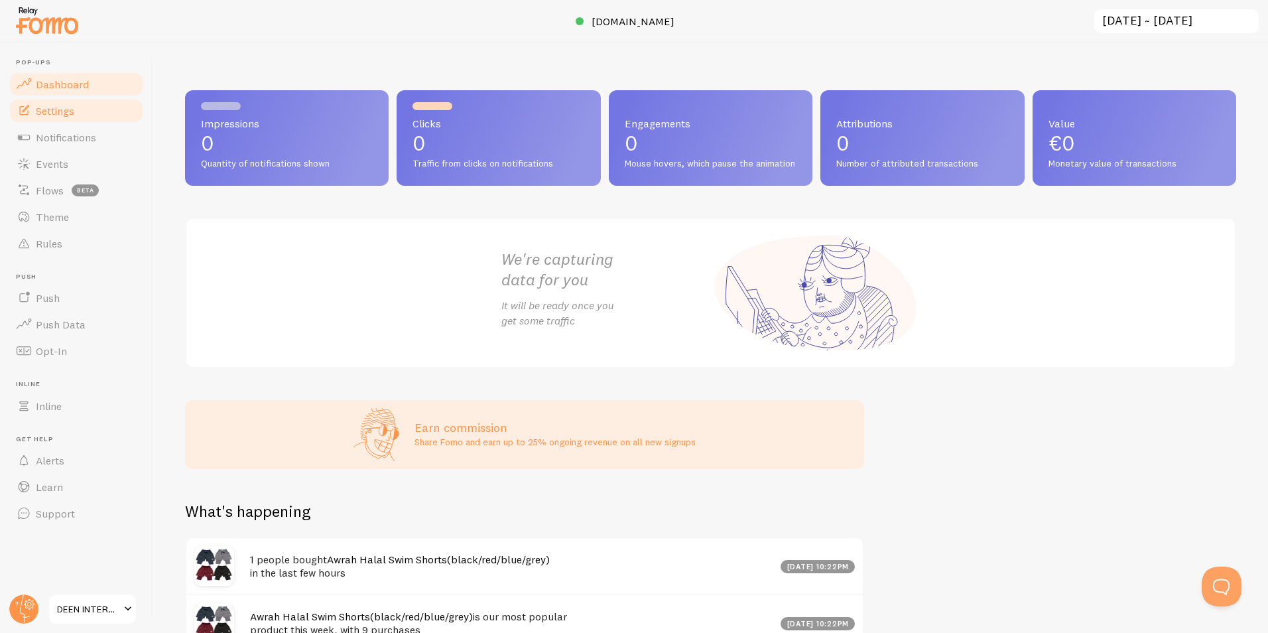
click at [54, 101] on link "Settings" at bounding box center [76, 110] width 137 height 27
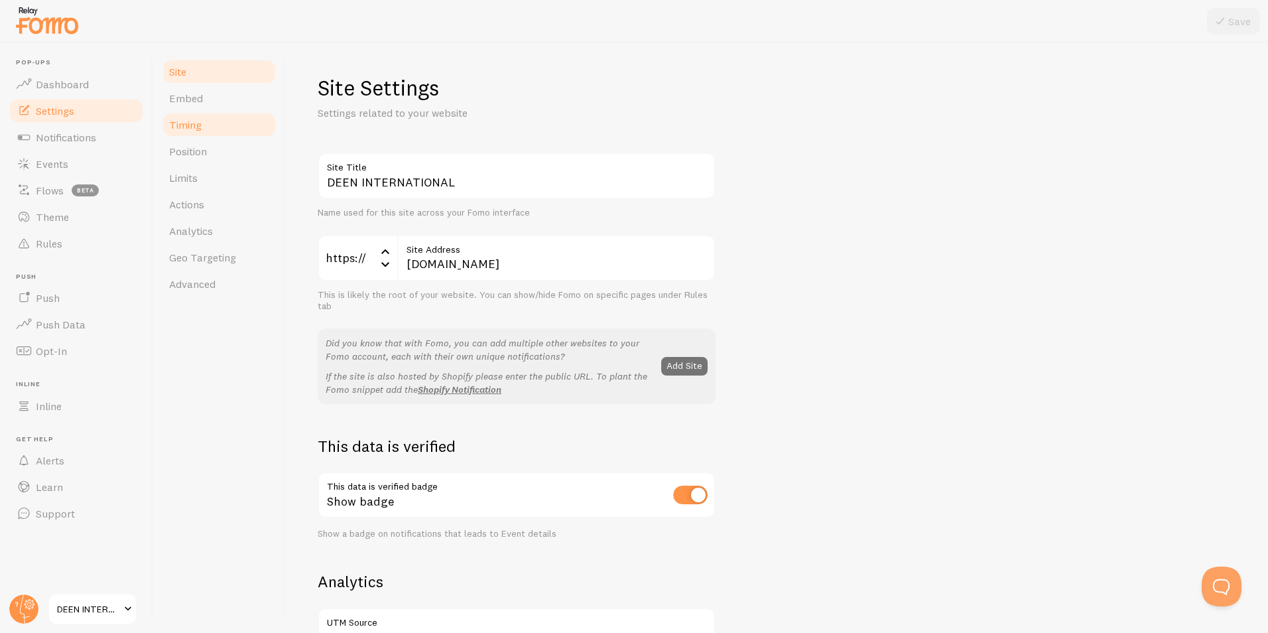
click at [200, 134] on link "Timing" at bounding box center [219, 124] width 116 height 27
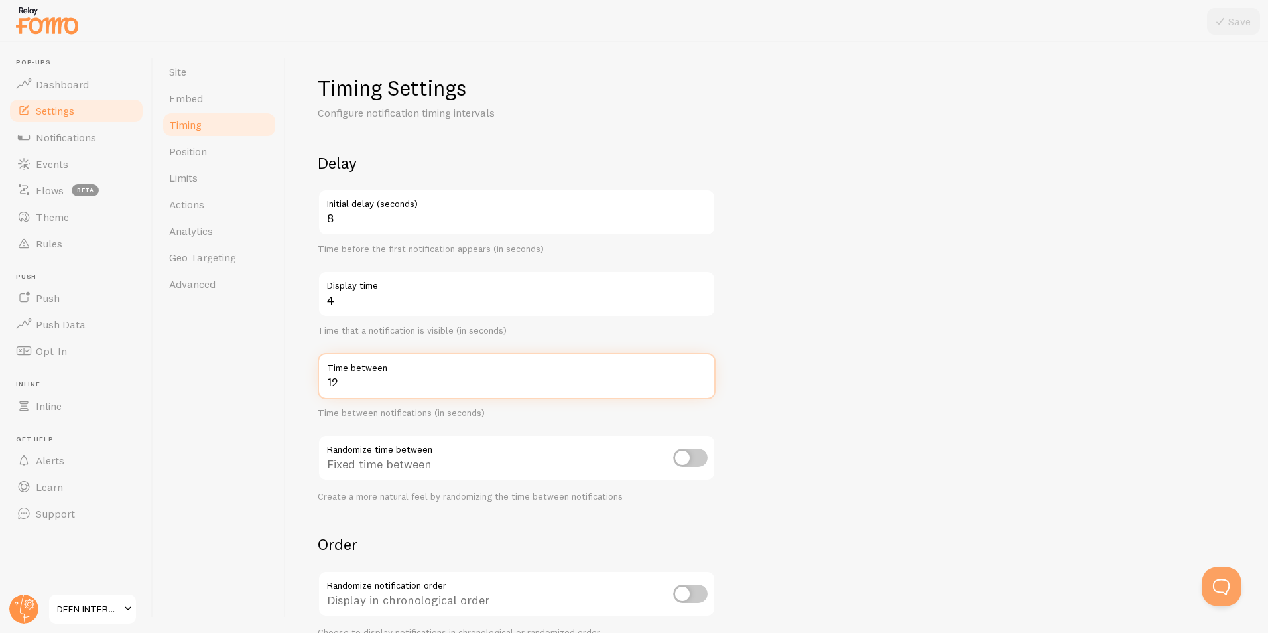
click at [359, 381] on input "12" at bounding box center [517, 376] width 398 height 46
type input "1"
type input "20"
click at [1244, 15] on button "Save" at bounding box center [1233, 21] width 53 height 27
